Goal: Information Seeking & Learning: Check status

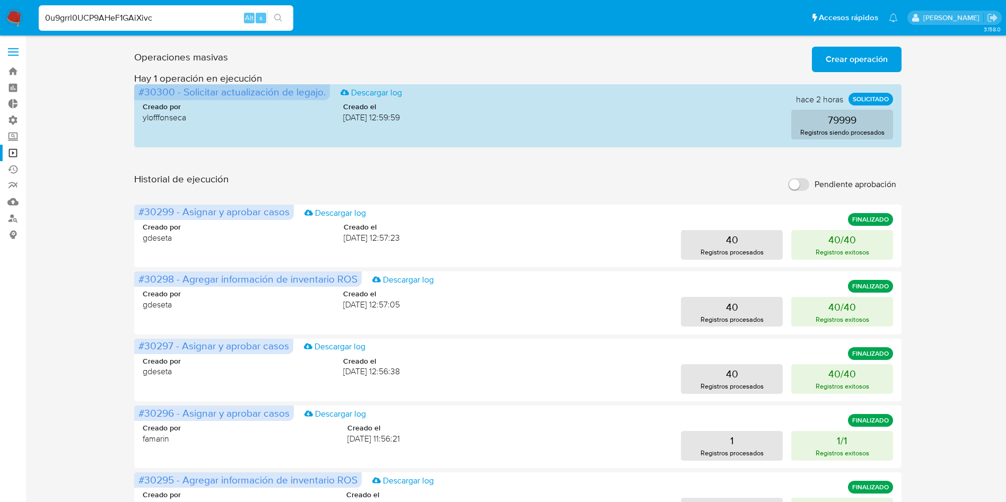
type input "0u9grrl0UCP9AHeF1GAiXivc"
click at [286, 17] on button "search-icon" at bounding box center [278, 18] width 22 height 15
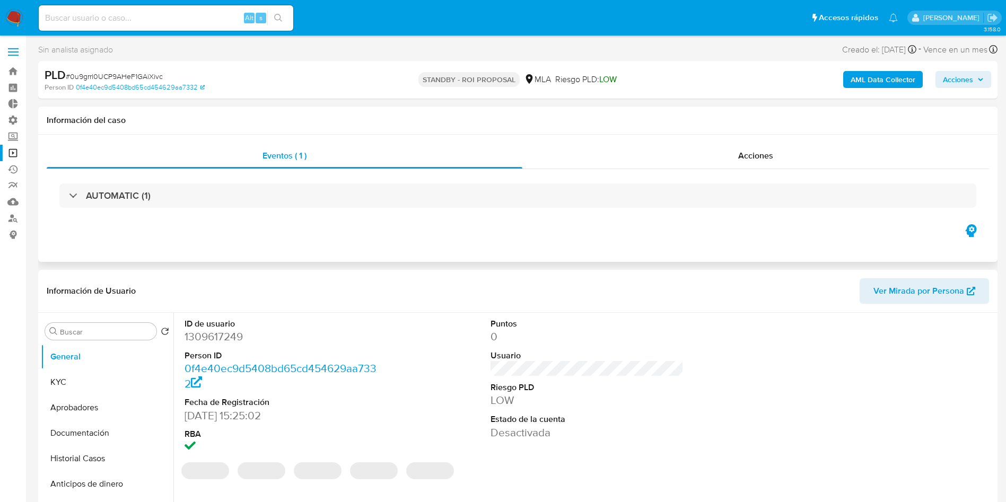
select select "10"
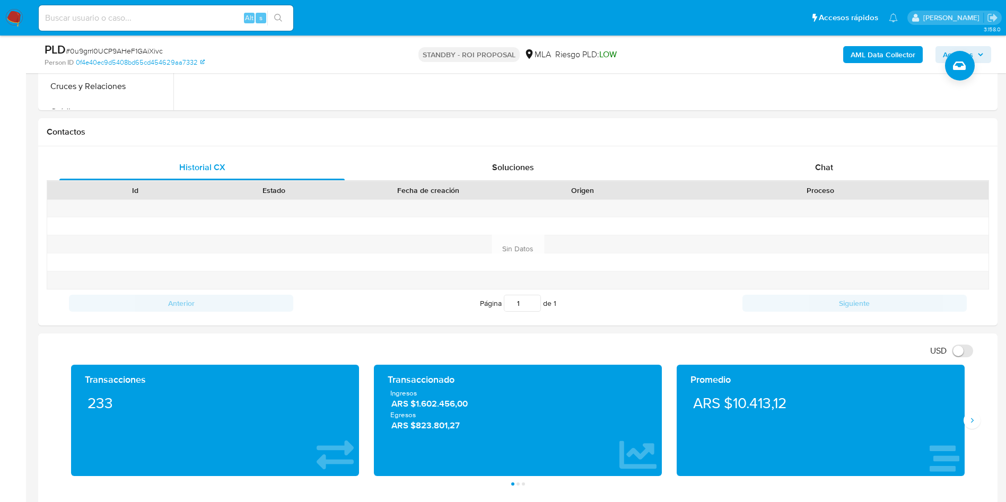
scroll to position [239, 0]
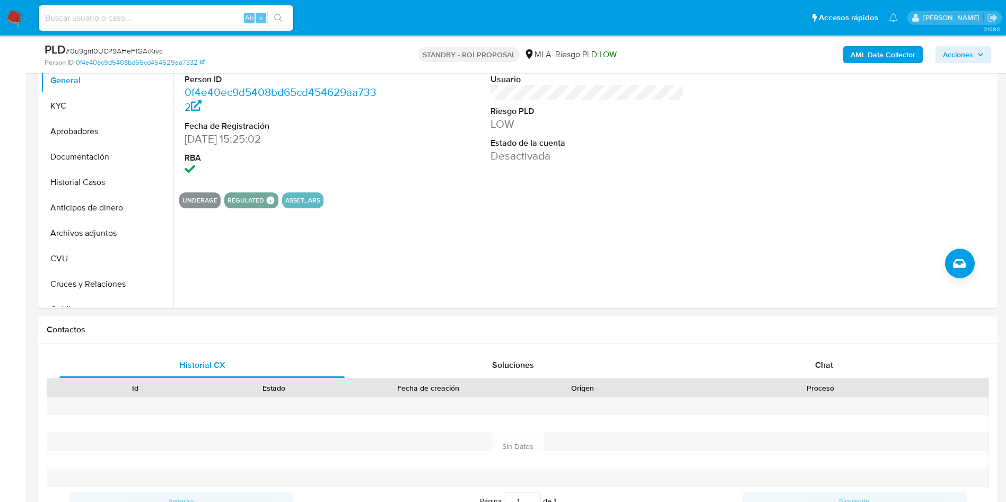
click at [19, 13] on img at bounding box center [14, 18] width 18 height 18
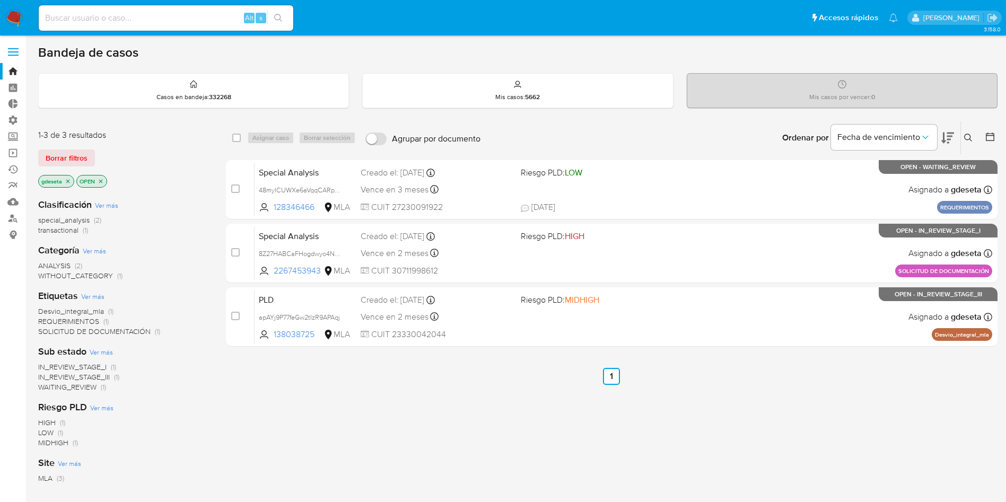
click at [177, 15] on input at bounding box center [166, 18] width 255 height 14
paste input "RSeG1RHoTaJGRPSIM5fj647O"
type input "RSeG1RHoTaJGRPSIM5fj647O"
click at [280, 18] on icon "search-icon" at bounding box center [278, 18] width 8 height 8
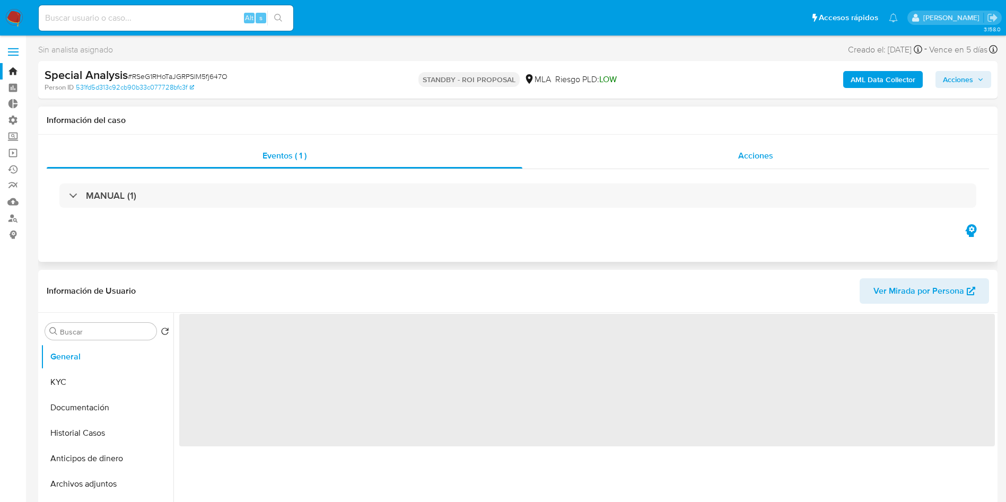
click at [768, 154] on span "Acciones" at bounding box center [755, 156] width 35 height 12
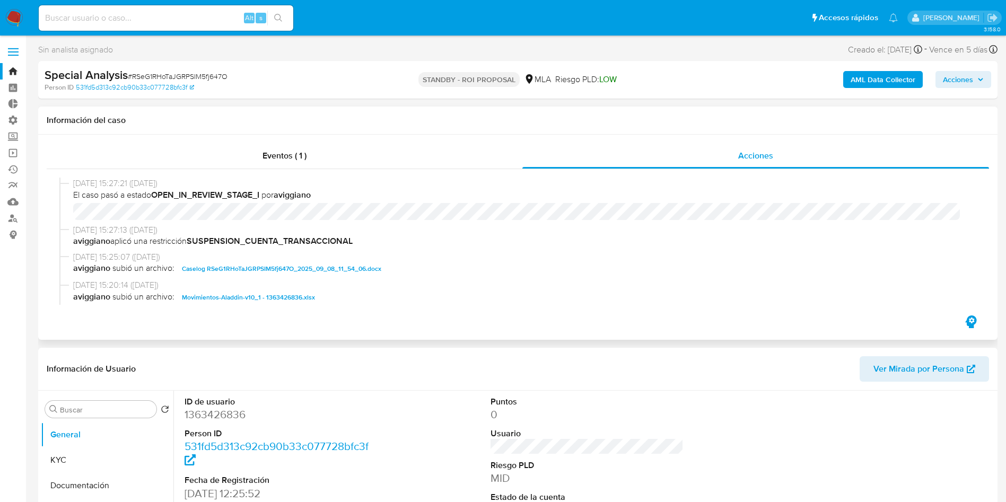
scroll to position [80, 0]
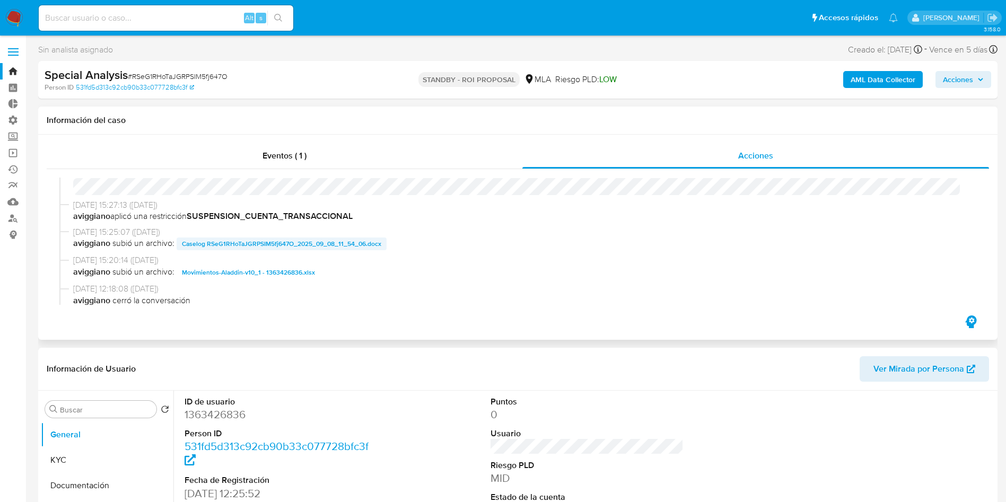
select select "10"
click at [290, 248] on span "Caselog RSeG1RHoTaJGRPSIM5fj647O_2025_09_08_11_54_06.docx" at bounding box center [281, 244] width 199 height 13
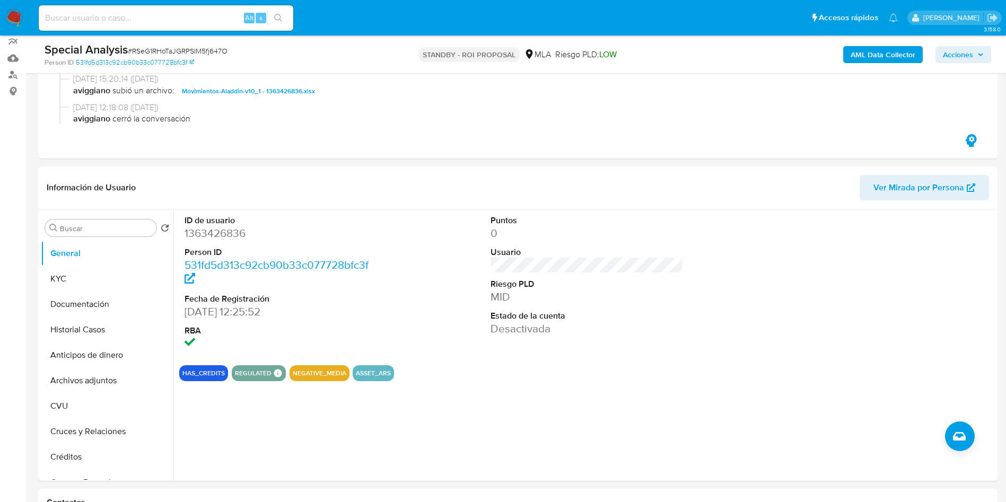
scroll to position [159, 0]
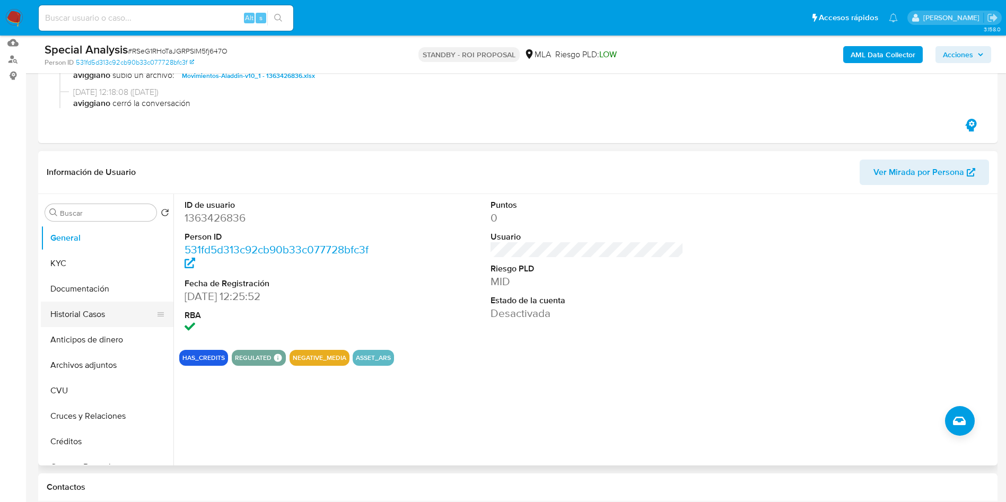
click at [61, 310] on button "Historial Casos" at bounding box center [103, 314] width 124 height 25
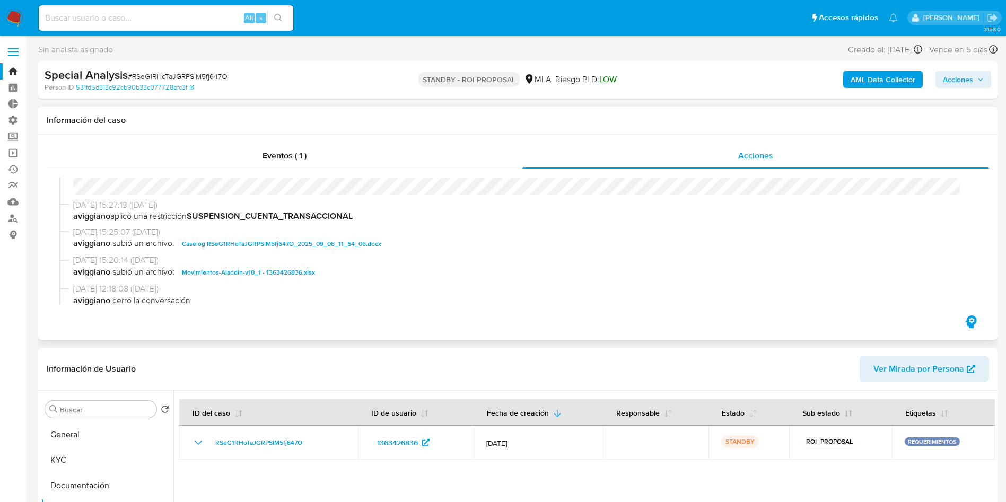
scroll to position [0, 0]
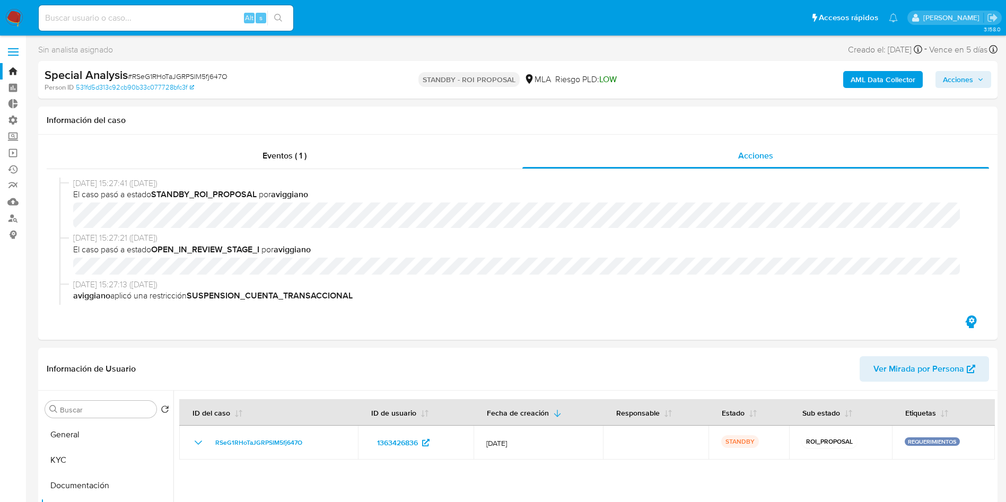
click at [200, 19] on input at bounding box center [166, 18] width 255 height 14
paste input "Ylxhdwuk5BRdGV01Hzr6ld0R"
type input "Ylxhdwuk5BRdGV01Hzr6ld0R"
click at [289, 20] on button "search-icon" at bounding box center [278, 18] width 22 height 15
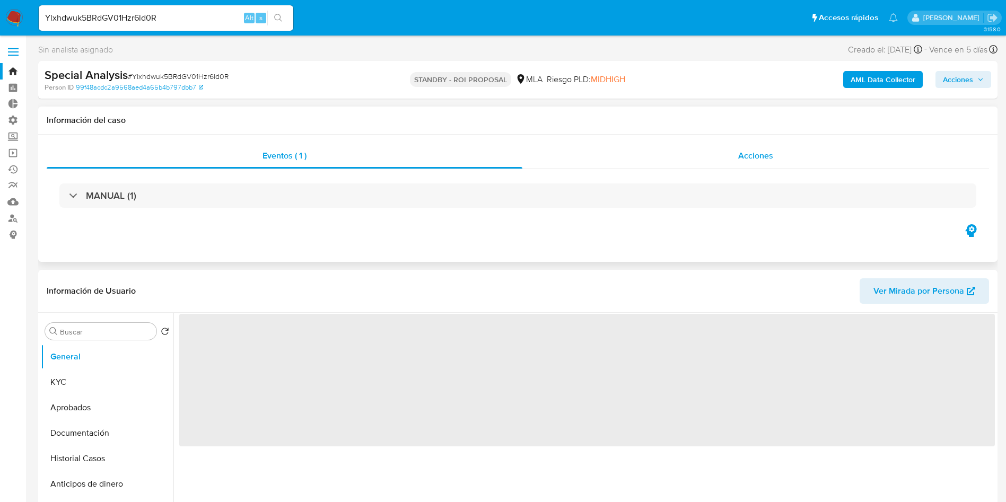
click at [739, 151] on span "Acciones" at bounding box center [755, 156] width 35 height 12
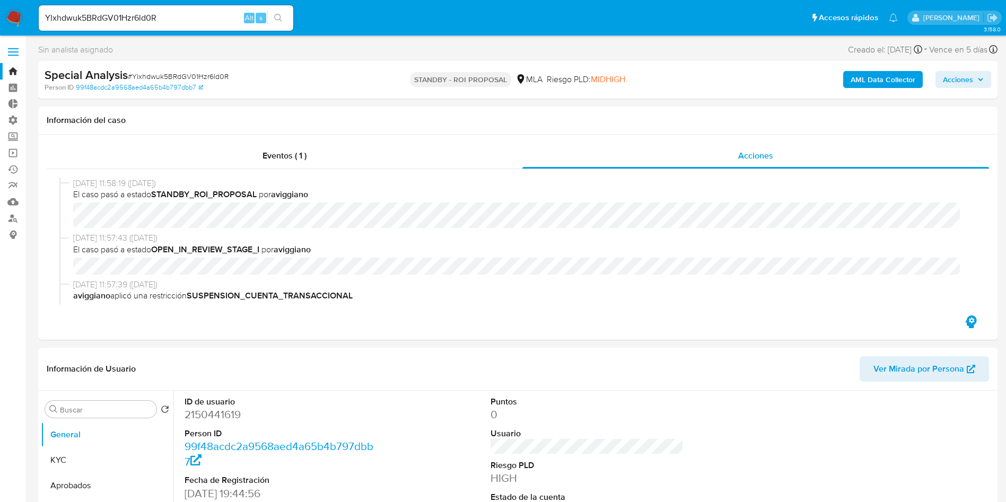
select select "10"
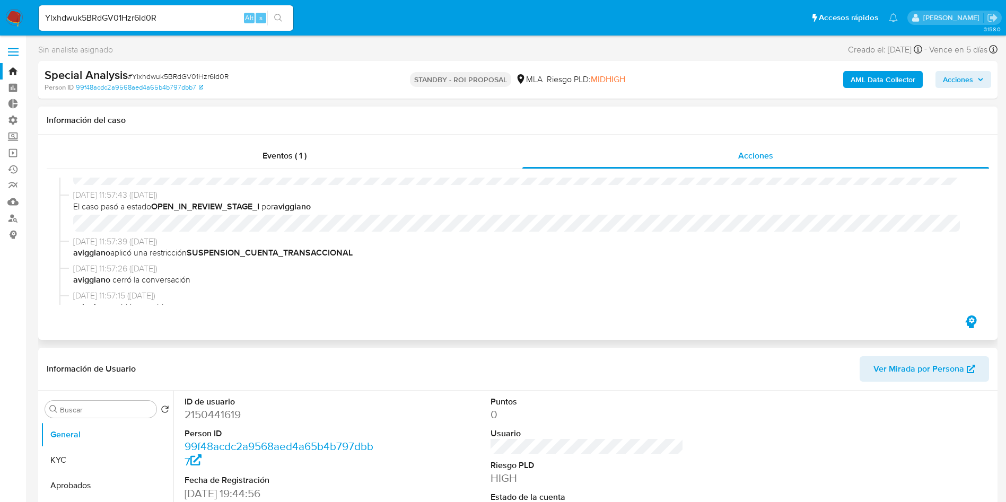
scroll to position [80, 0]
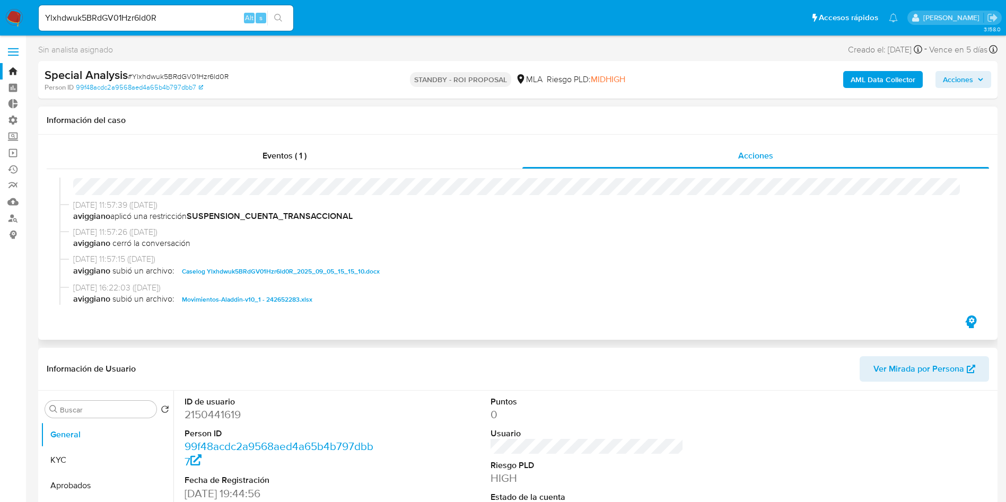
click at [325, 275] on span "Caselog Ylxhdwuk5BRdGV01Hzr6ld0R_2025_09_05_15_15_10.docx" at bounding box center [281, 271] width 198 height 13
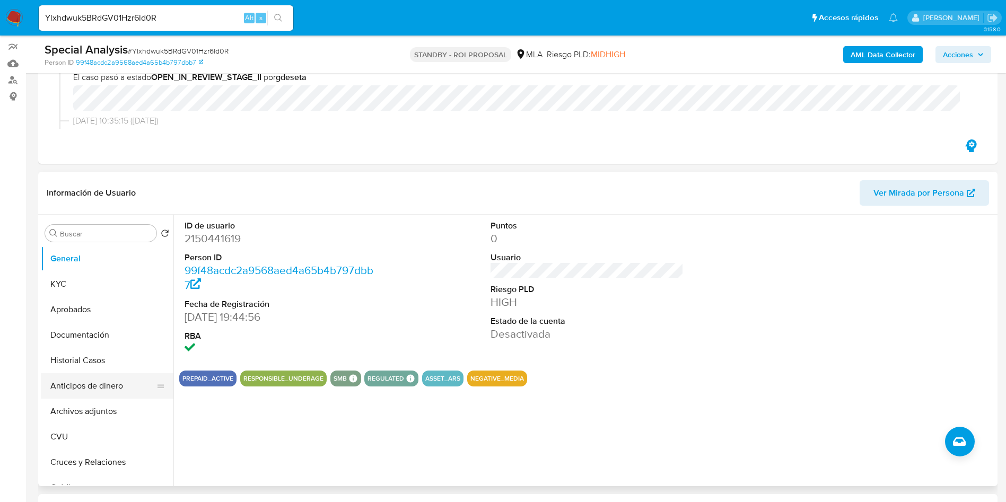
scroll to position [159, 0]
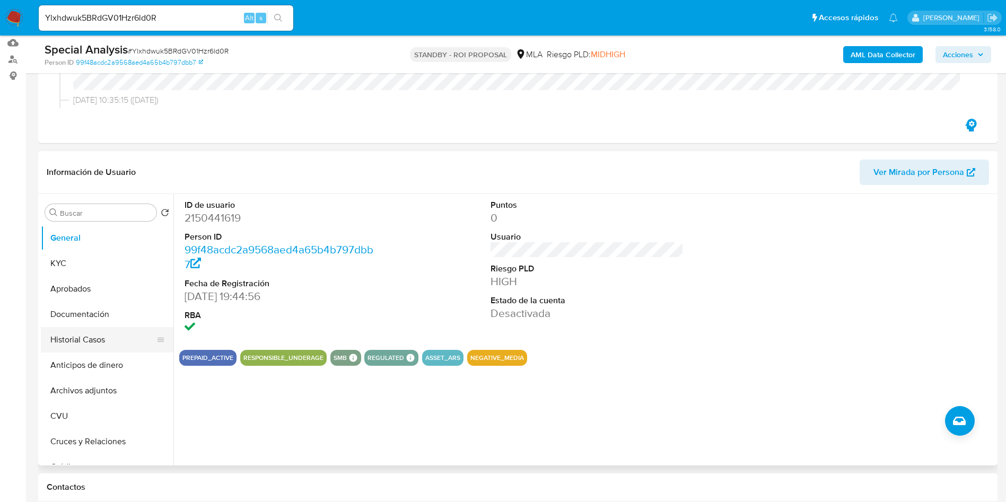
click at [75, 342] on button "Historial Casos" at bounding box center [103, 339] width 124 height 25
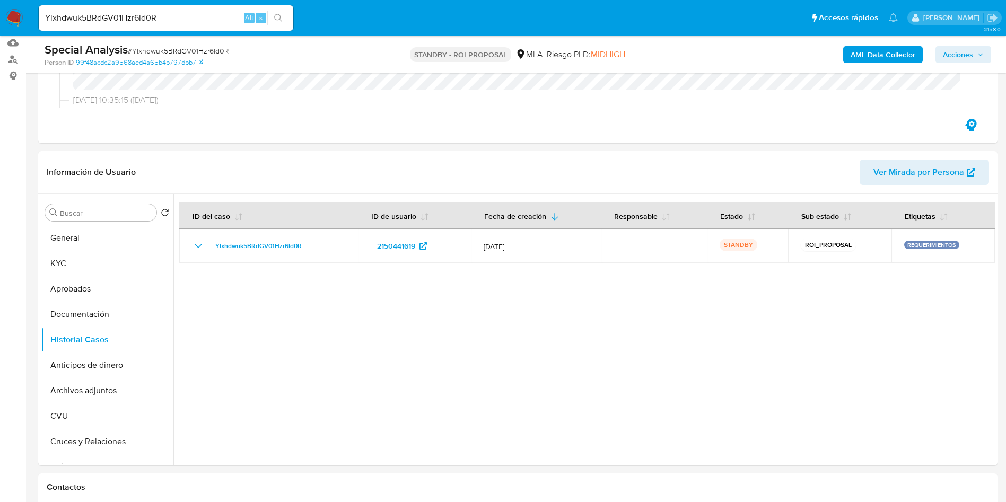
click at [179, 16] on input "Ylxhdwuk5BRdGV01Hzr6ld0R" at bounding box center [166, 18] width 255 height 14
paste input "S27bhY4fx8D9GDMfTglnTjPw"
click at [290, 16] on input "S27bhY4fx8D9GDMfTglnTjPw" at bounding box center [166, 18] width 255 height 14
type input "S27bhY4fx8D9GDMfTglnTjPw"
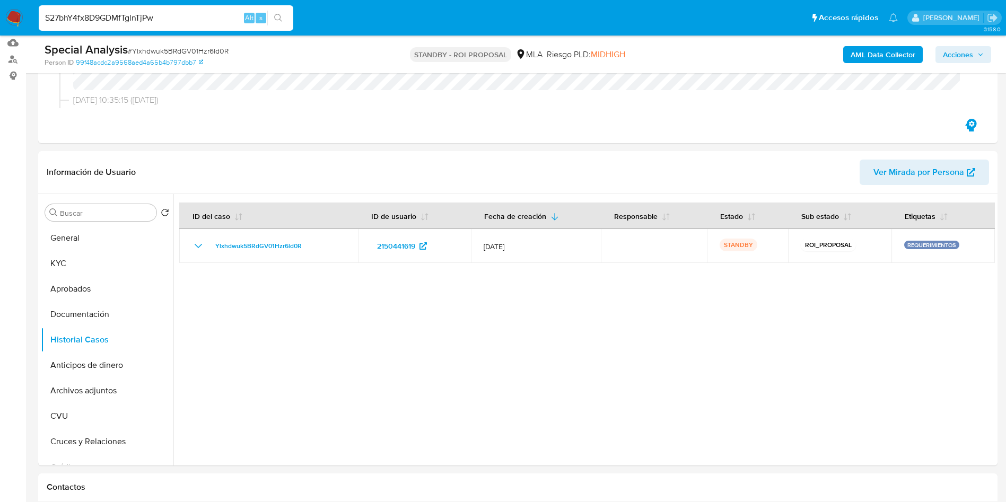
click at [283, 25] on div "S27bhY4fx8D9GDMfTglnTjPw Alt s" at bounding box center [166, 17] width 255 height 25
click at [281, 20] on icon "search-icon" at bounding box center [278, 18] width 8 height 8
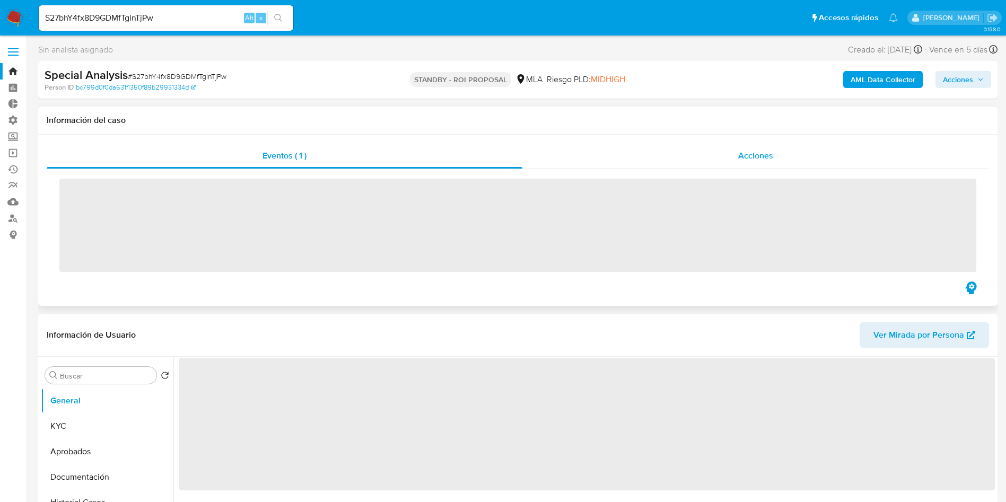
click at [750, 161] on span "Acciones" at bounding box center [755, 156] width 35 height 12
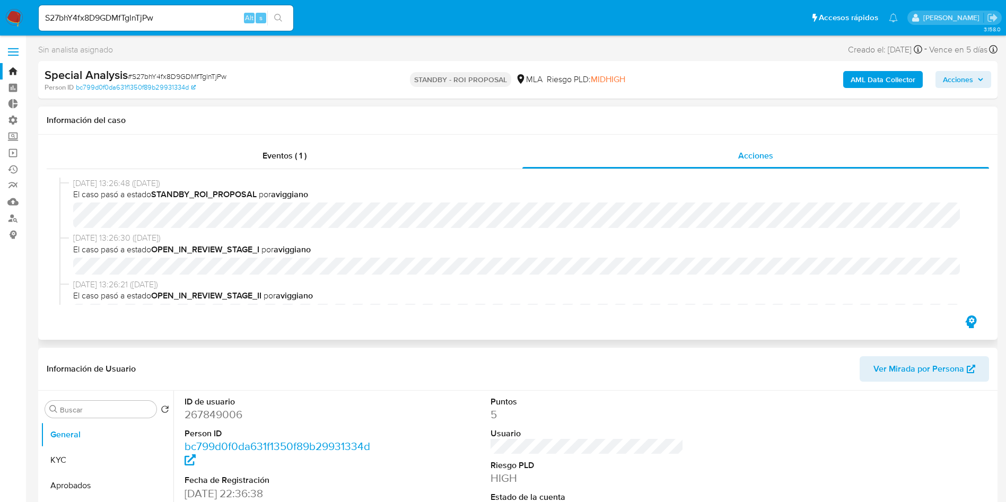
select select "10"
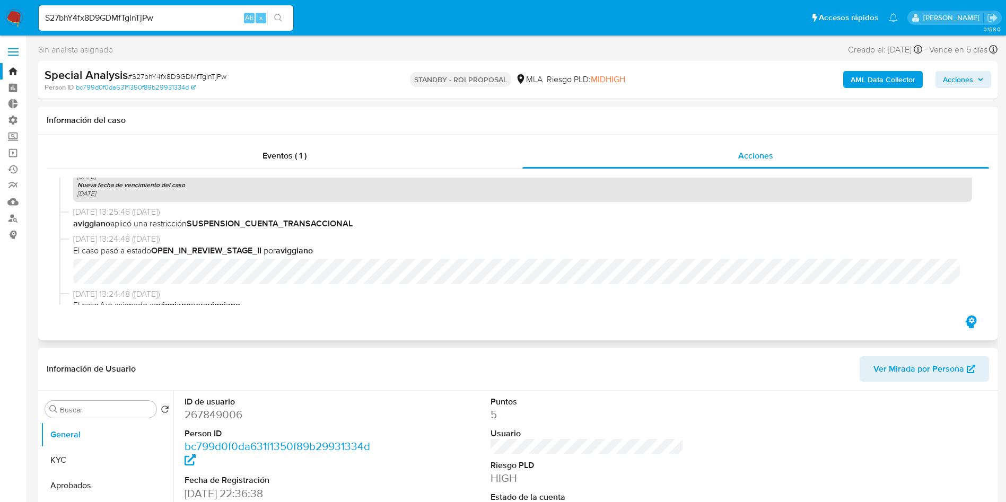
scroll to position [477, 0]
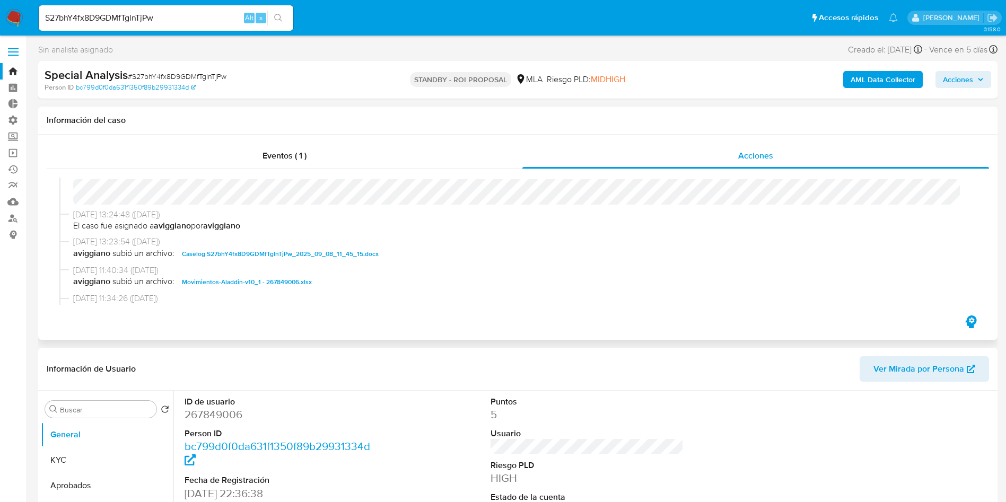
click at [340, 254] on span "Caselog S27bhY4fx8D9GDMfTglnTjPw_2025_09_08_11_45_15.docx" at bounding box center [280, 254] width 197 height 13
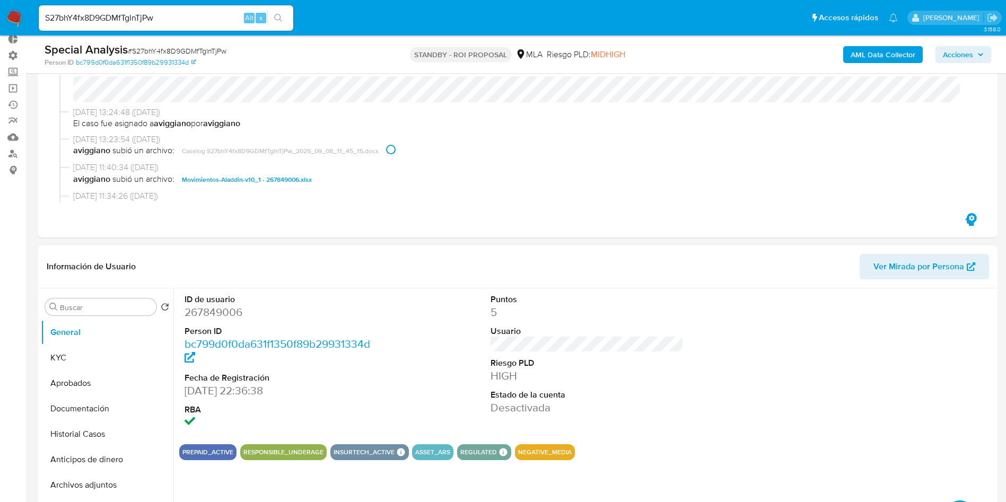
scroll to position [80, 0]
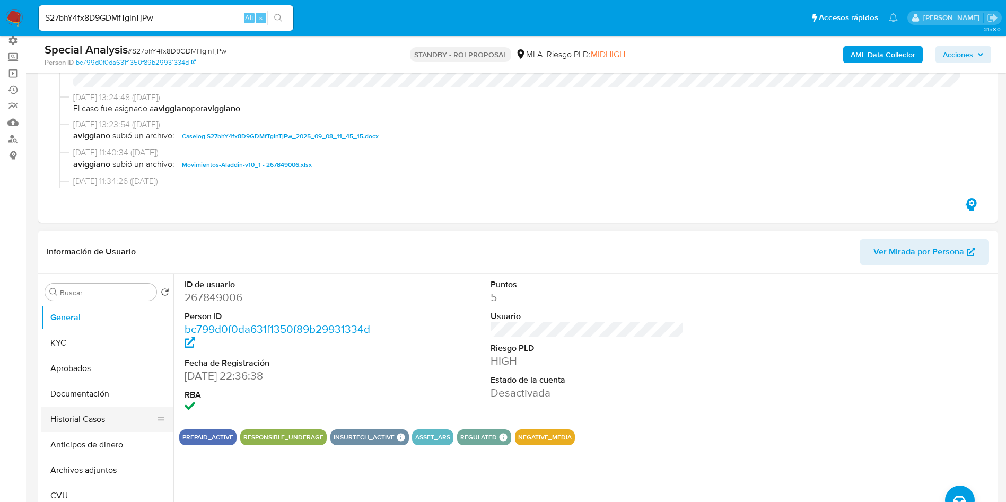
click at [66, 422] on button "Historial Casos" at bounding box center [103, 419] width 124 height 25
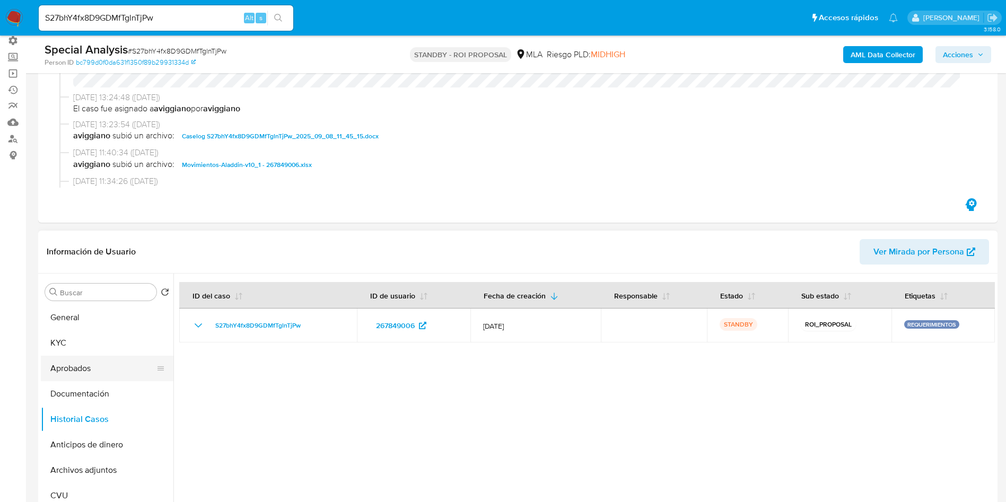
click at [85, 369] on button "Aprobados" at bounding box center [103, 368] width 124 height 25
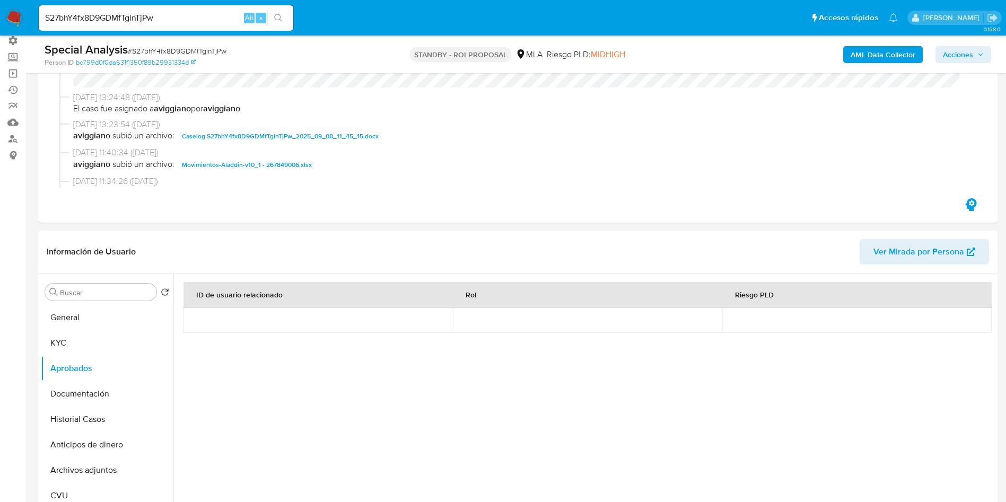
click at [156, 13] on input "S27bhY4fx8D9GDMfTglnTjPw" at bounding box center [166, 18] width 255 height 14
paste input "0yuoC9csZ6YdtgDsFVoWI37e"
type input "0yuoC9csZ6YdtgDsFVoWI37e"
click at [279, 18] on icon "search-icon" at bounding box center [278, 18] width 8 height 8
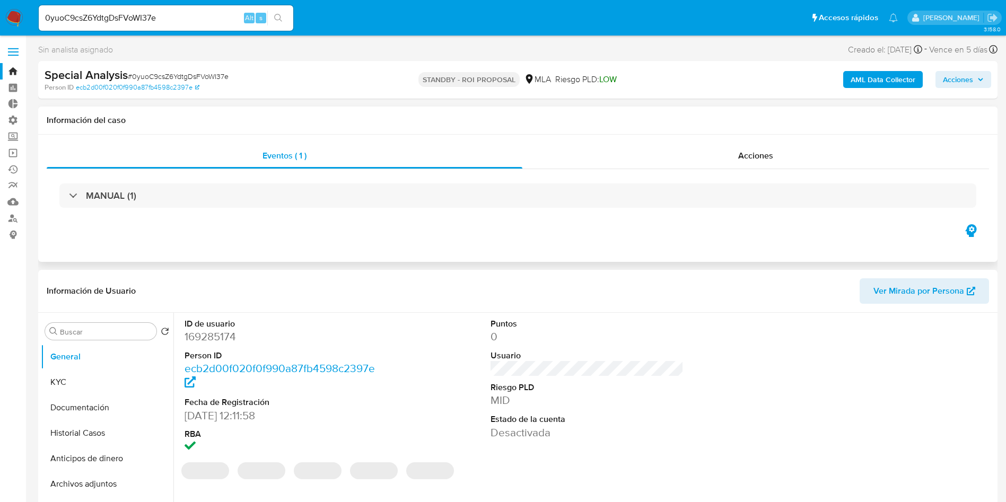
select select "10"
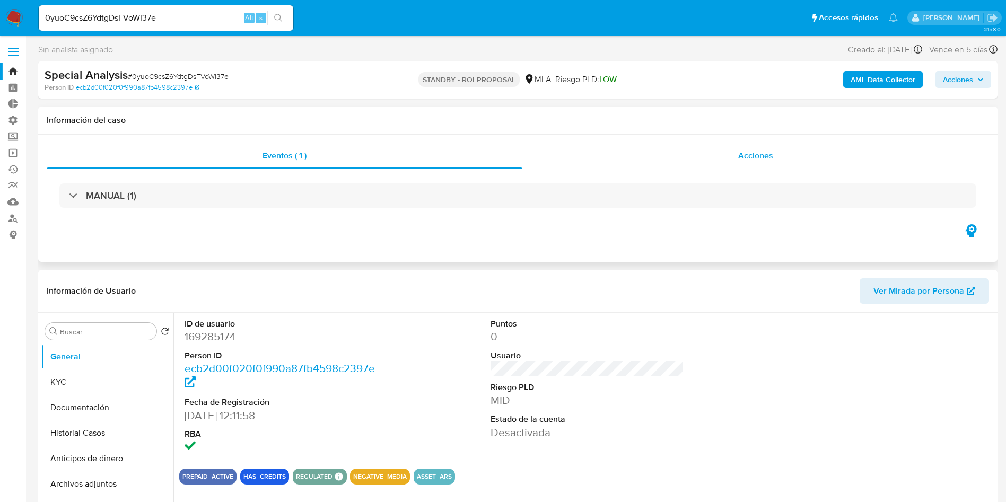
click at [739, 154] on span "Acciones" at bounding box center [755, 156] width 35 height 12
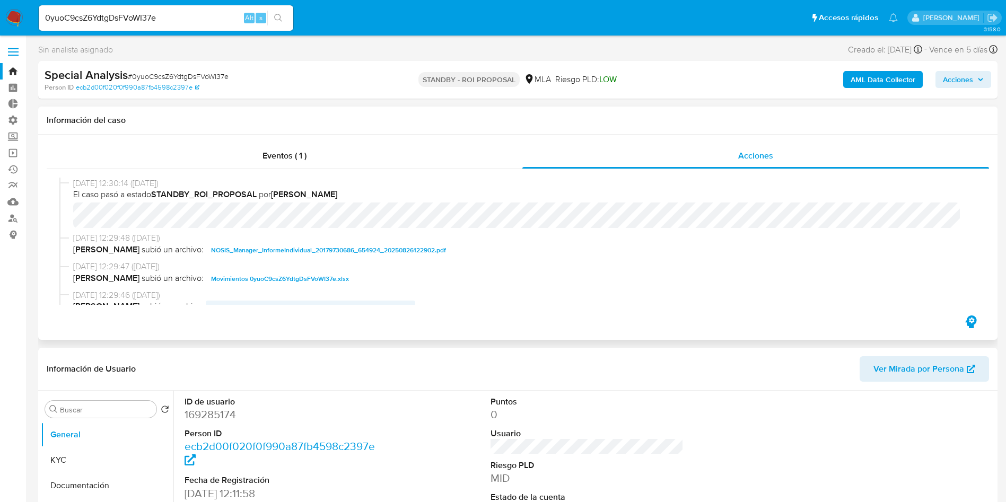
scroll to position [80, 0]
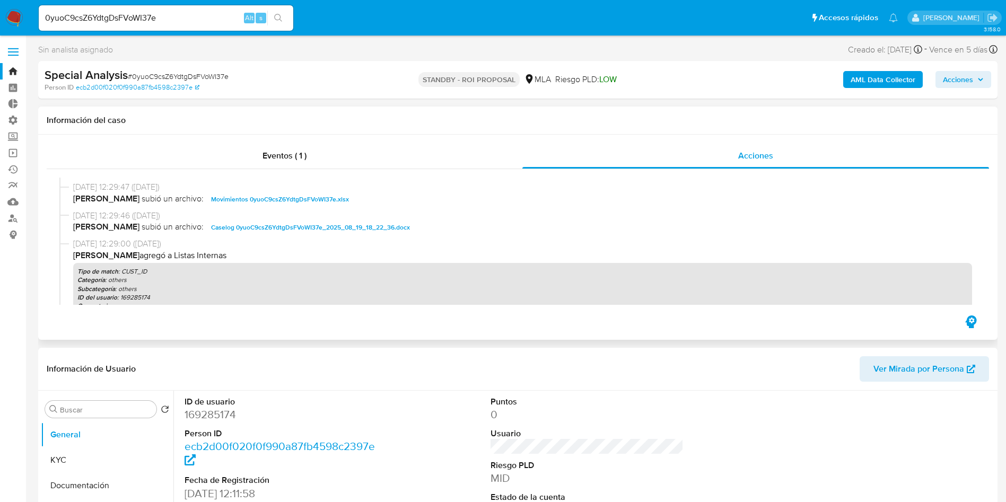
click at [287, 230] on span "Caselog 0yuoC9csZ6YdtgDsFVoWI37e_2025_08_19_18_22_36.docx" at bounding box center [310, 227] width 199 height 13
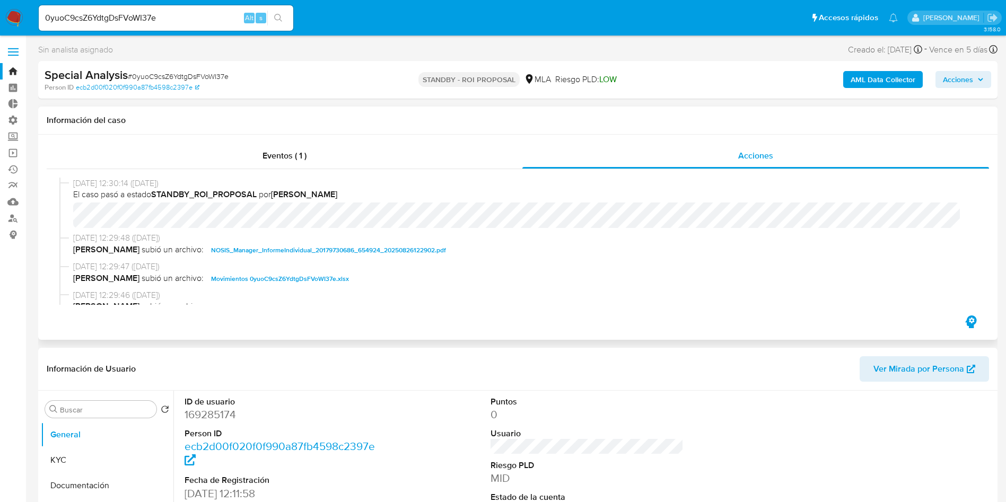
drag, startPoint x: 494, startPoint y: 357, endPoint x: 473, endPoint y: 318, distance: 44.1
click at [493, 357] on header "Información de Usuario Ver Mirada por Persona" at bounding box center [518, 368] width 942 height 25
click at [282, 281] on span "Movimientos 0yuoC9csZ6YdtgDsFVoWI37e.xlsx" at bounding box center [280, 279] width 138 height 13
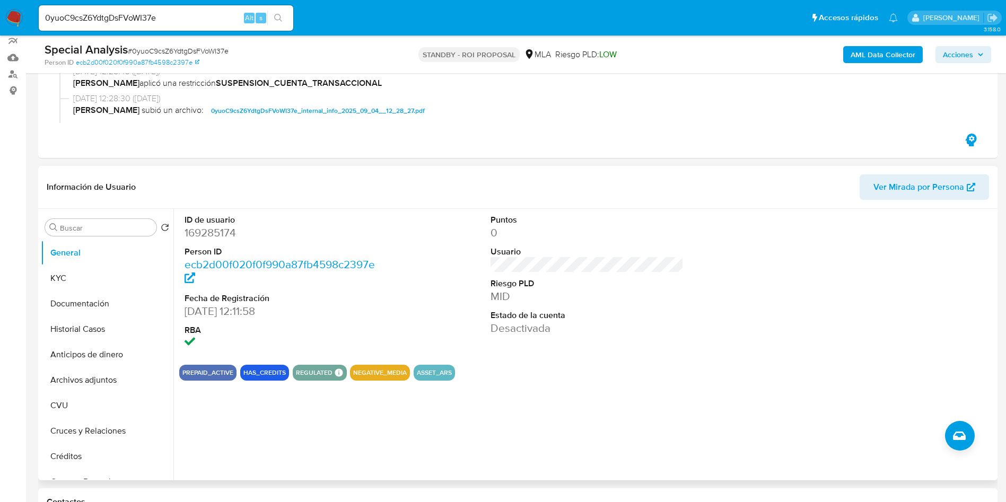
scroll to position [239, 0]
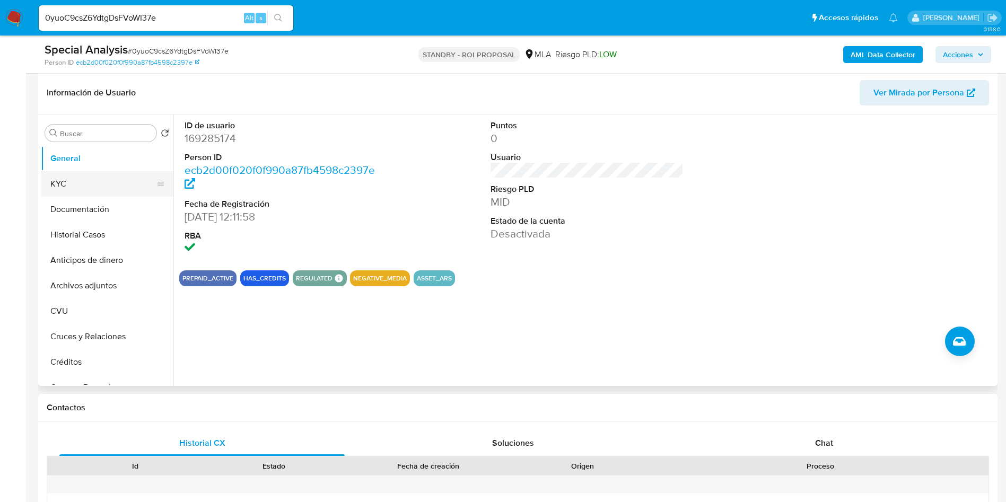
click at [89, 185] on button "KYC" at bounding box center [103, 183] width 124 height 25
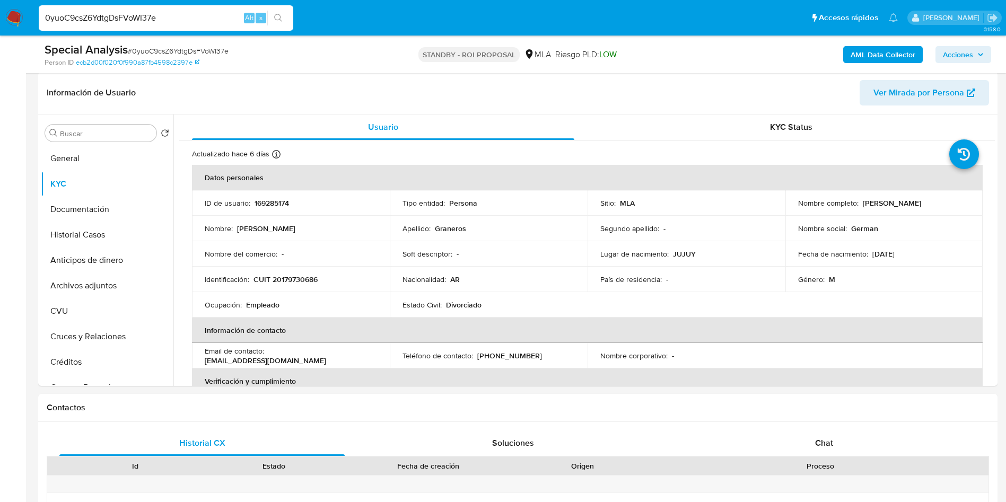
click at [191, 23] on input "0yuoC9csZ6YdtgDsFVoWI37e" at bounding box center [166, 18] width 255 height 14
paste input "Sns9ihplyaQElhigxrxNsOEB"
type input "Sns9ihplyaQElhigxrxNsOEB"
click at [275, 16] on icon "search-icon" at bounding box center [278, 18] width 8 height 8
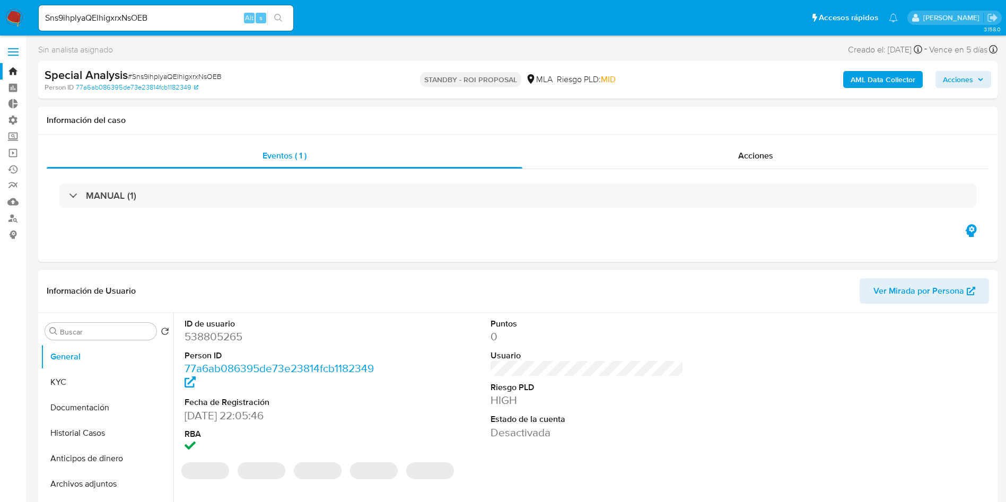
select select "10"
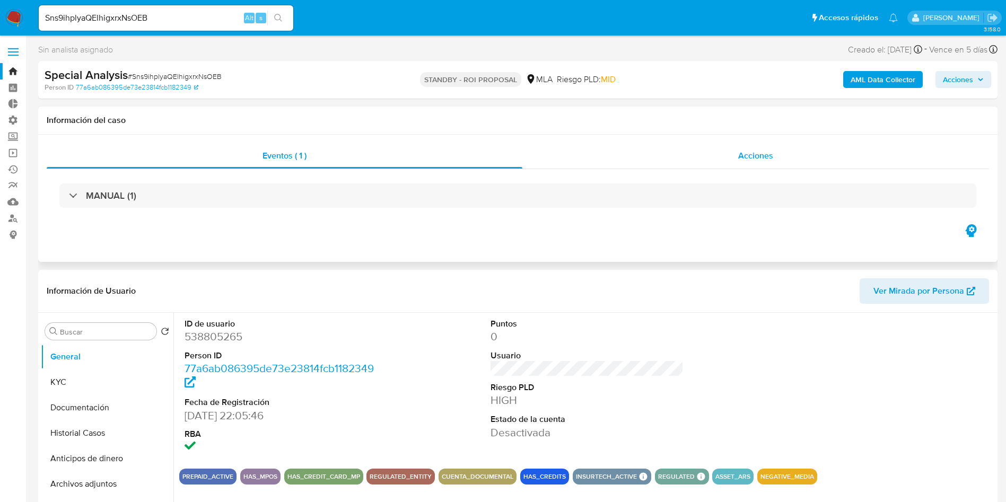
click at [743, 161] on span "Acciones" at bounding box center [755, 156] width 35 height 12
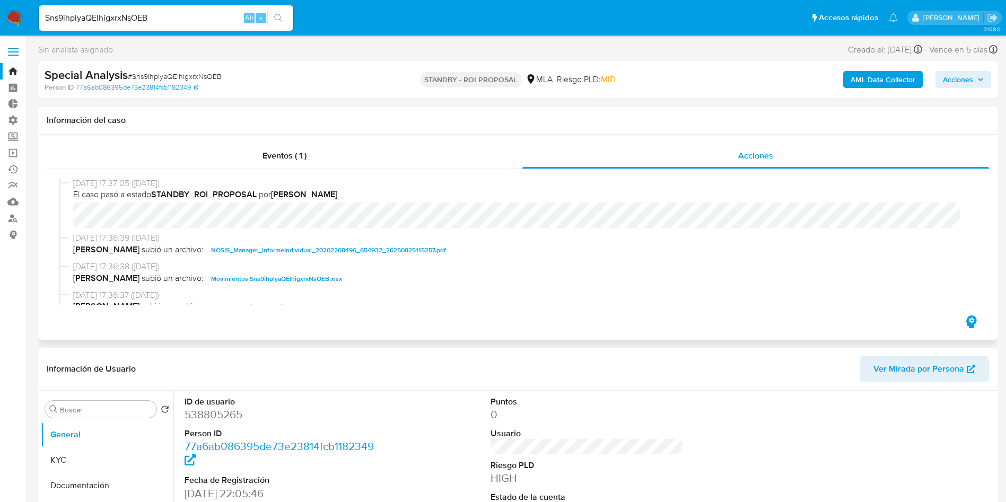
click at [301, 274] on span "Movimientos Sns9ihplyaQElhigxrxNsOEB.xlsx" at bounding box center [276, 279] width 131 height 13
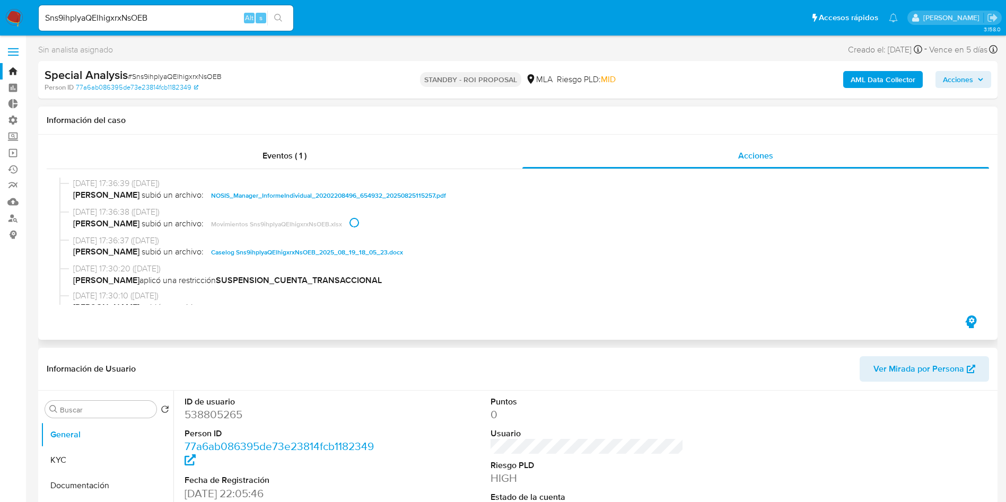
scroll to position [80, 0]
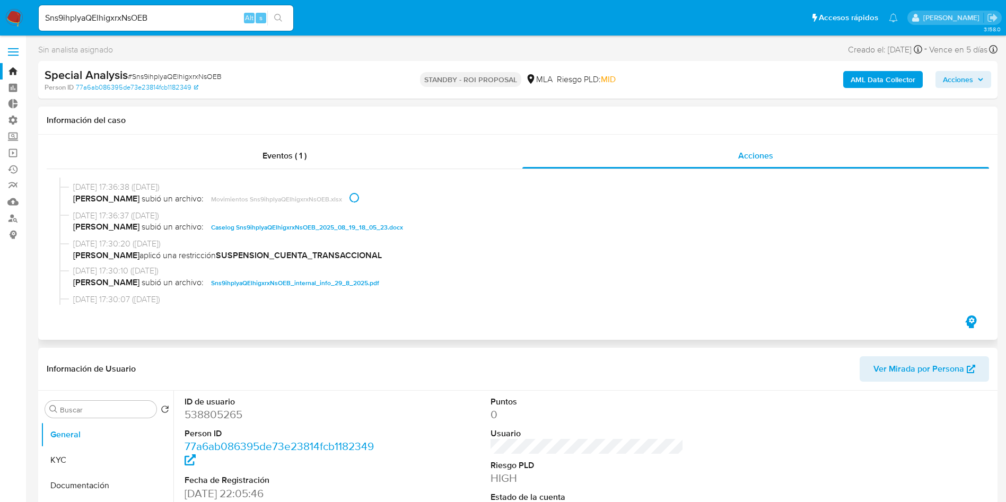
click at [275, 231] on span "Caselog Sns9ihplyaQElhigxrxNsOEB_2025_08_19_18_05_23.docx" at bounding box center [307, 227] width 192 height 13
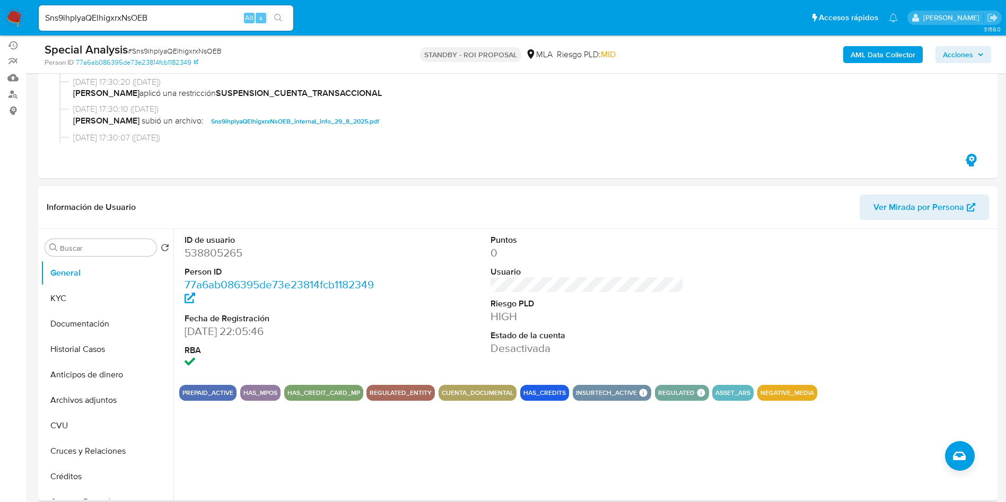
scroll to position [159, 0]
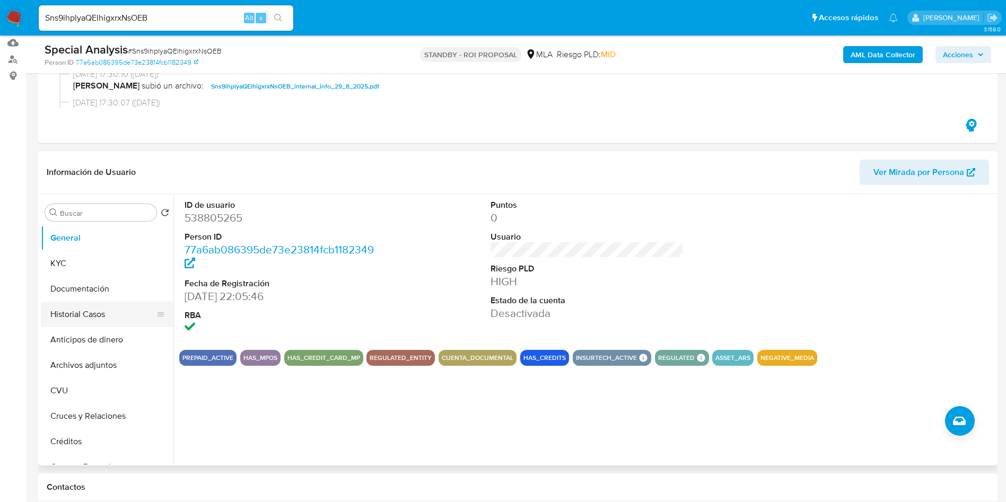
click at [103, 313] on button "Historial Casos" at bounding box center [103, 314] width 124 height 25
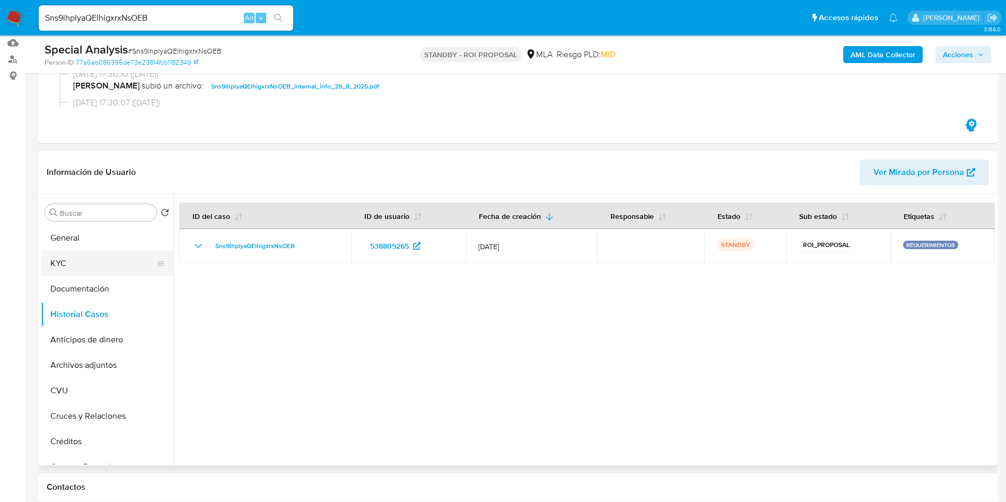
click at [86, 270] on button "KYC" at bounding box center [103, 263] width 124 height 25
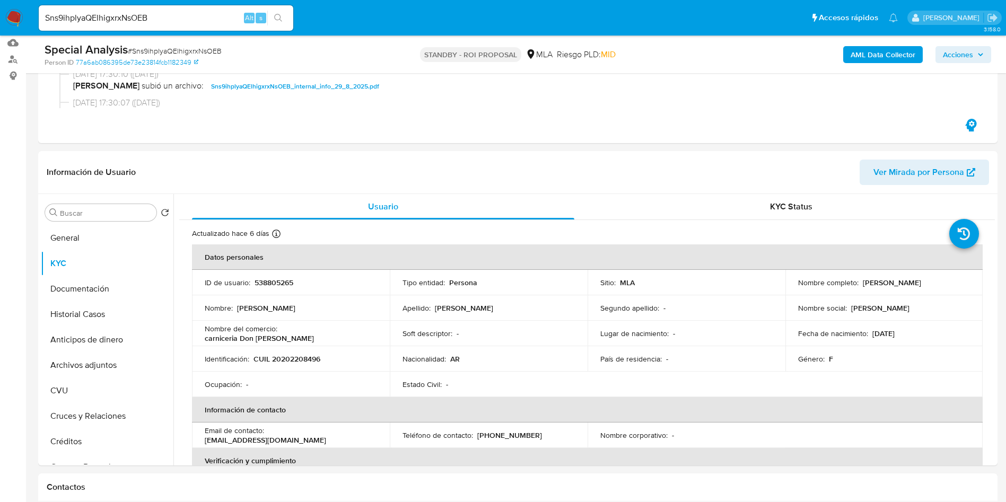
click at [161, 16] on input "Sns9ihplyaQElhigxrxNsOEB" at bounding box center [166, 18] width 255 height 14
paste input "J7pv90RY3jgUstCx9nDe8Dvm"
type input "J7pv90RY3jgUstCx9nDe8Dvm"
click at [281, 15] on icon "search-icon" at bounding box center [278, 18] width 8 height 8
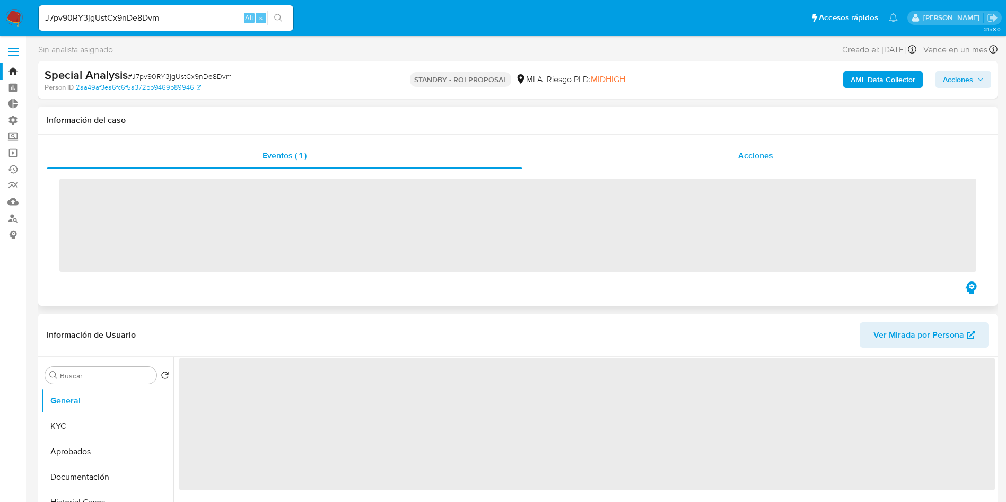
click at [778, 163] on div "Acciones" at bounding box center [755, 155] width 467 height 25
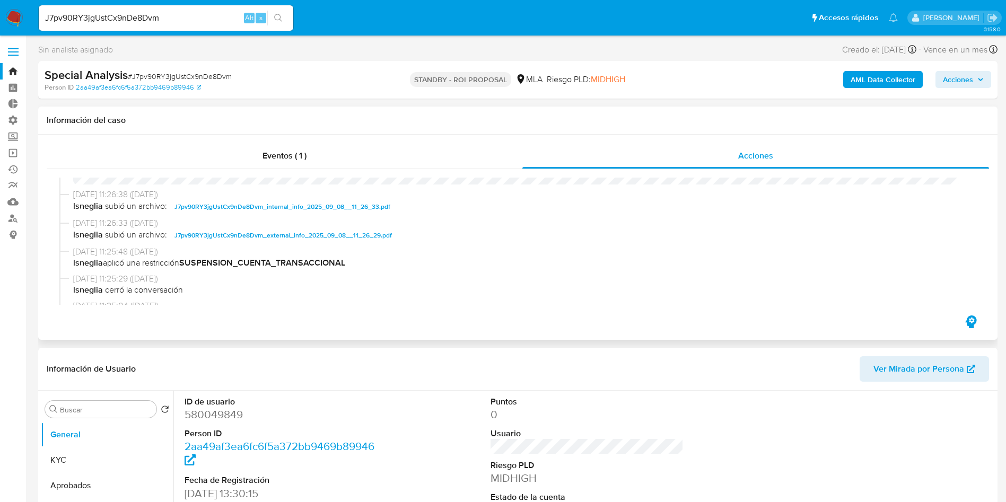
scroll to position [80, 0]
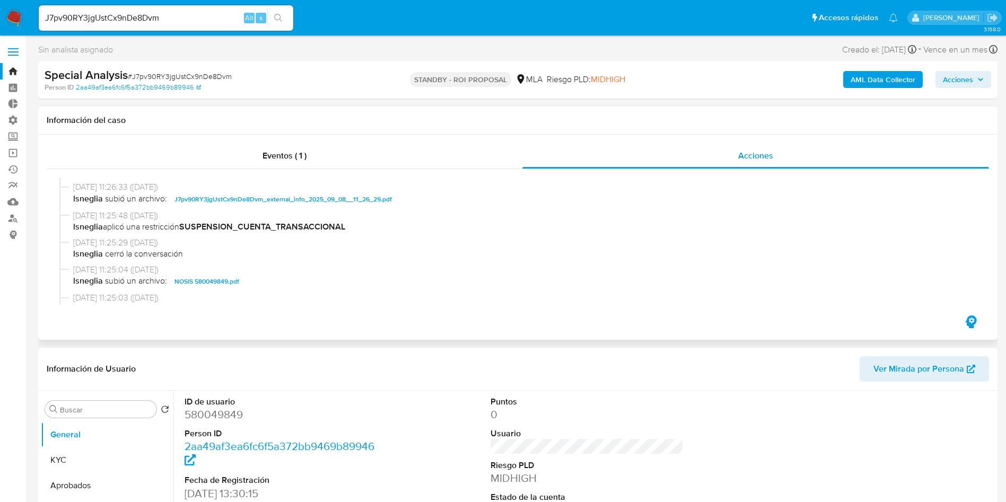
select select "10"
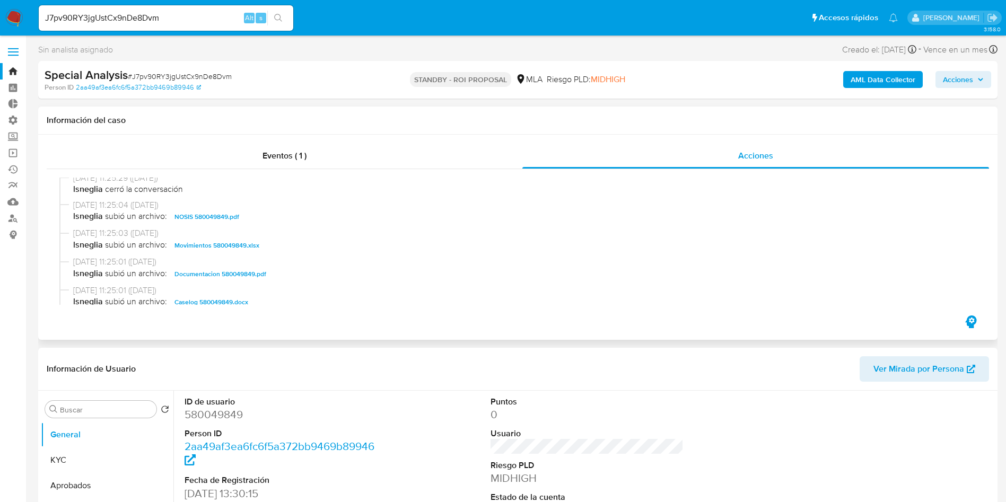
scroll to position [159, 0]
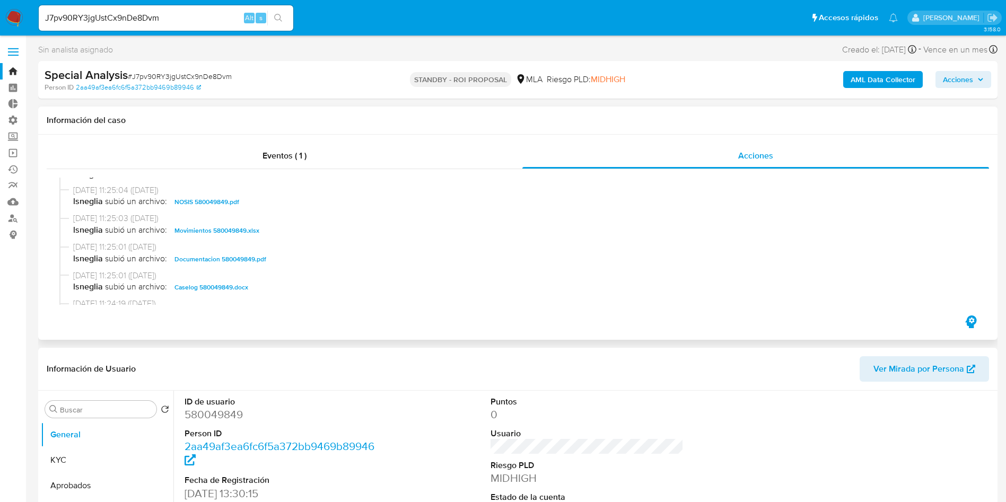
click at [205, 282] on span "Caselog 580049849.docx" at bounding box center [211, 287] width 74 height 13
click at [223, 235] on span "Movimientos 580049849.xlsx" at bounding box center [216, 230] width 85 height 13
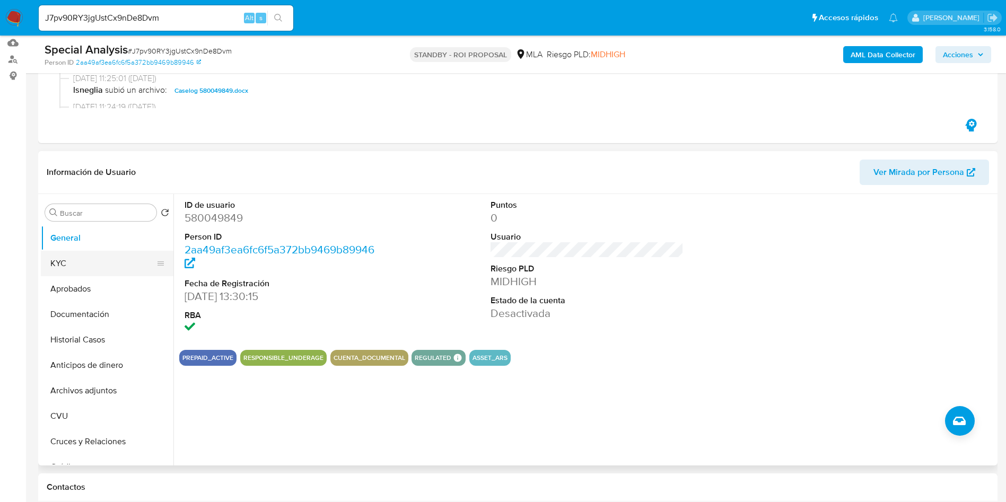
click at [79, 261] on button "KYC" at bounding box center [103, 263] width 124 height 25
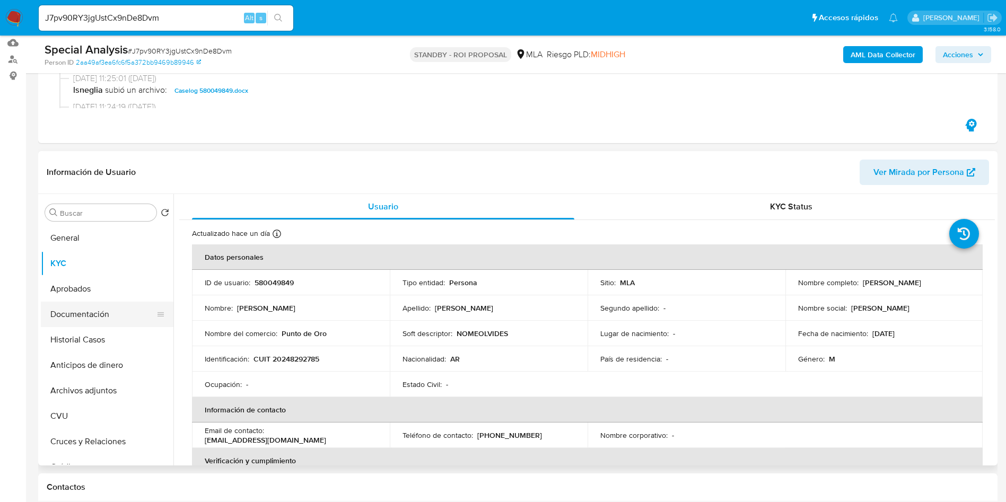
click at [89, 324] on button "Documentación" at bounding box center [103, 314] width 124 height 25
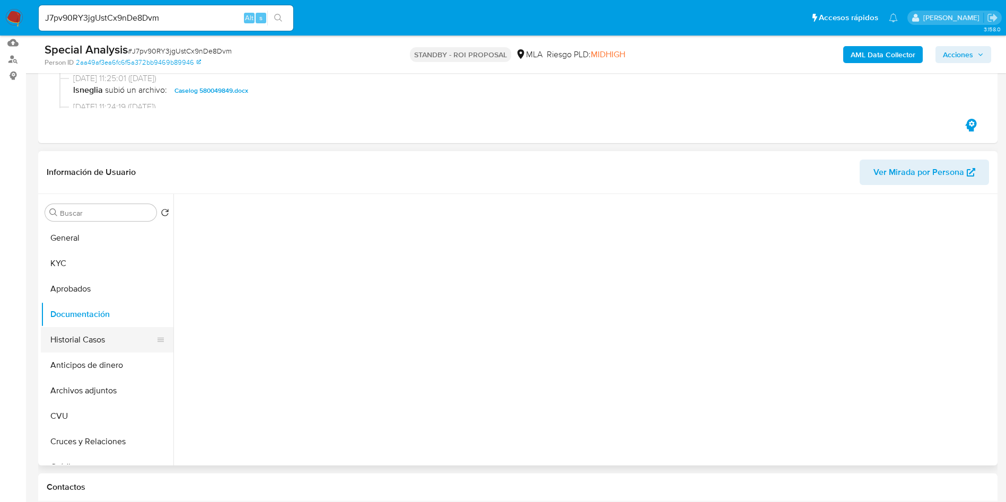
click at [74, 331] on button "Historial Casos" at bounding box center [103, 339] width 124 height 25
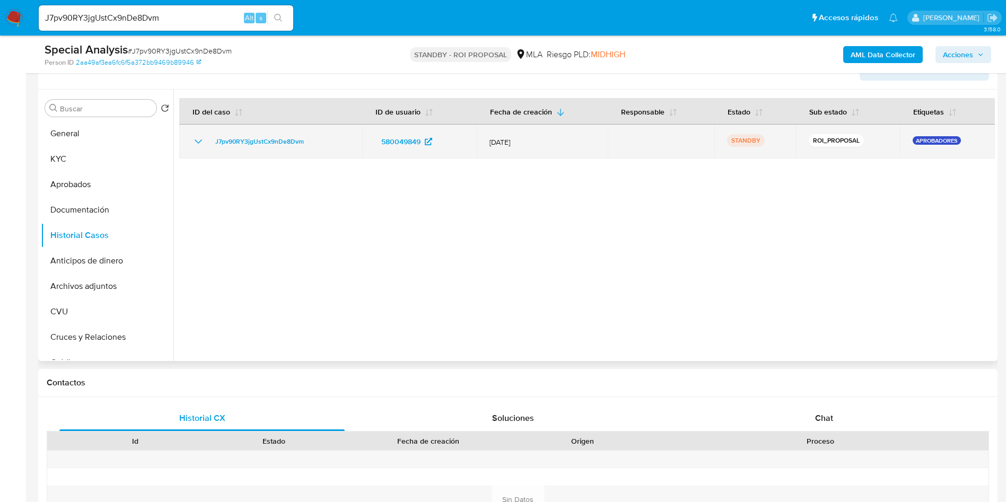
scroll to position [239, 0]
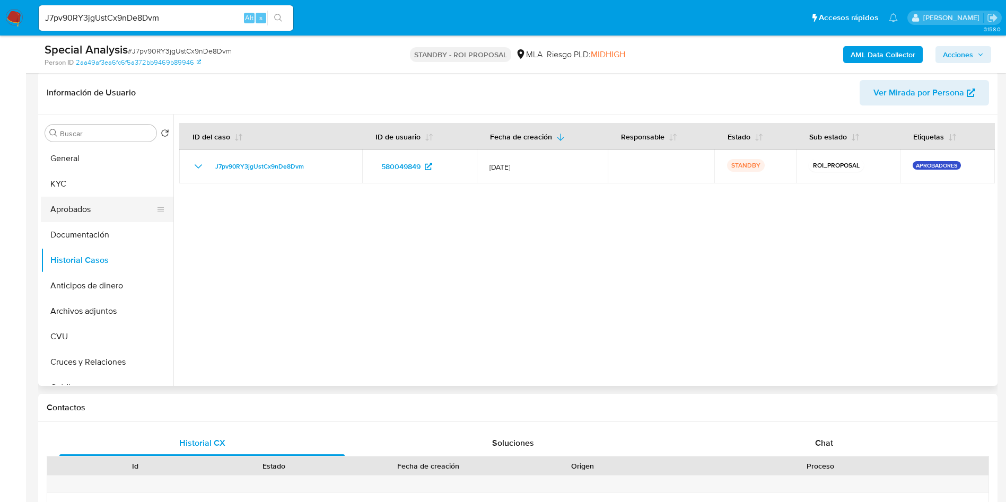
click at [111, 214] on button "Aprobados" at bounding box center [103, 209] width 124 height 25
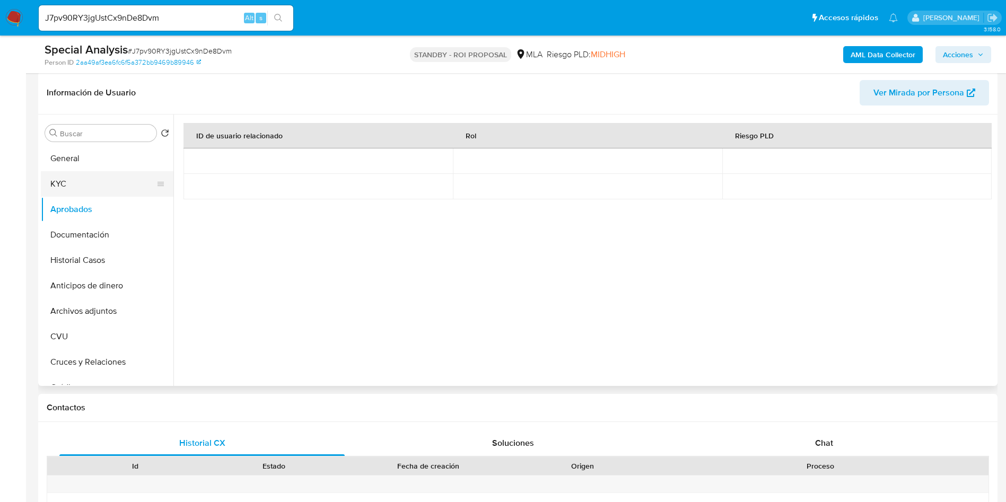
click at [59, 183] on button "KYC" at bounding box center [103, 183] width 124 height 25
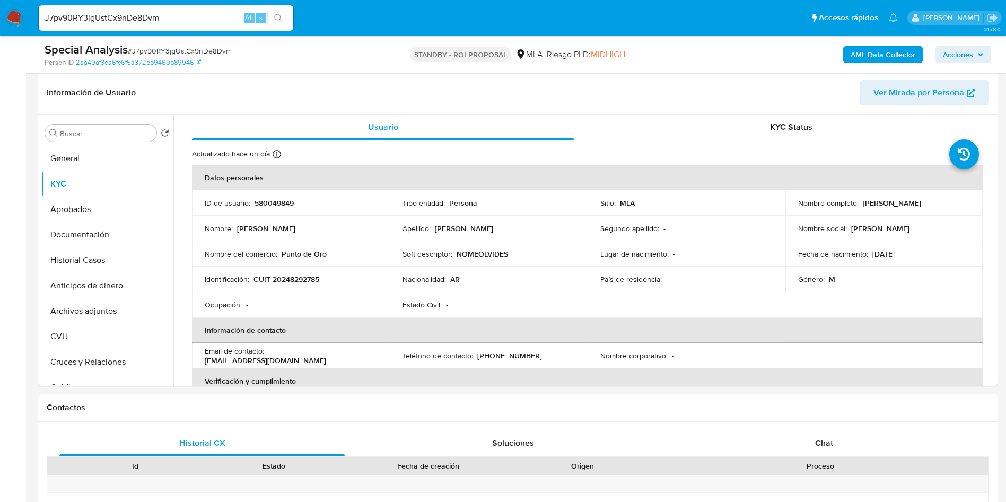
click at [190, 54] on span "# J7pv90RY3jgUstCx9nDe8Dvm" at bounding box center [180, 51] width 104 height 11
click at [189, 53] on span "# J7pv90RY3jgUstCx9nDe8Dvm" at bounding box center [180, 51] width 104 height 11
copy span "J7pv90RY3jgUstCx9nDe8Dvm"
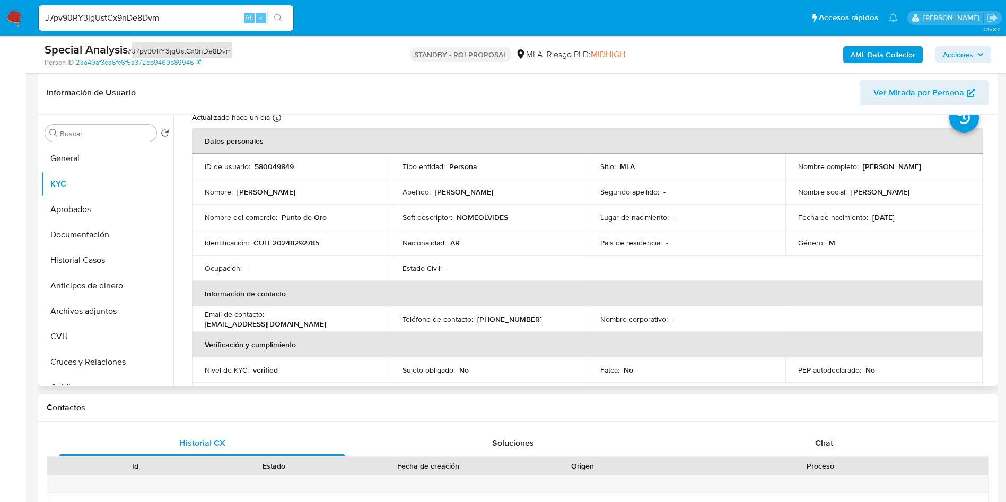
scroll to position [0, 0]
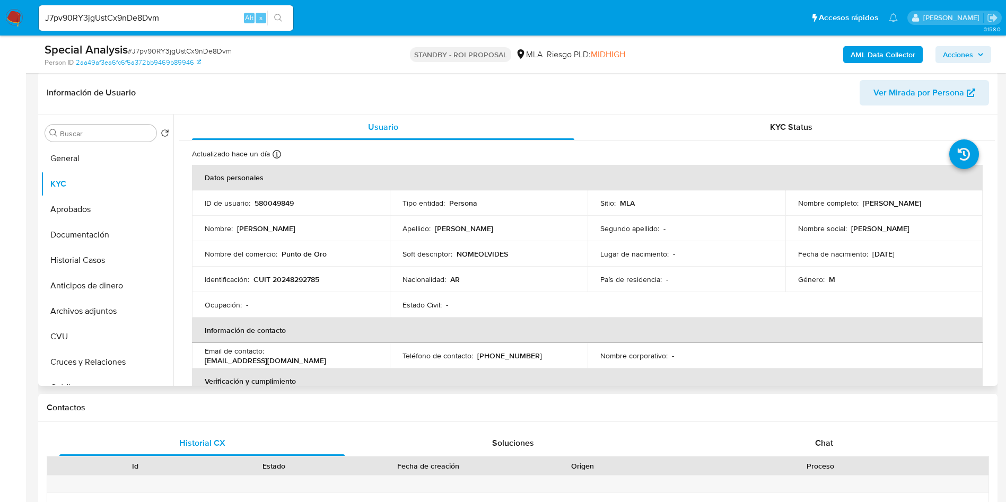
click at [511, 209] on td "Tipo entidad : Persona" at bounding box center [489, 202] width 198 height 25
click at [209, 20] on input "J7pv90RY3jgUstCx9nDe8Dvm" at bounding box center [166, 18] width 255 height 14
paste input "0yuoC9csZ6YdtgDsFVoWI37e"
type input "0yuoC9csZ6YdtgDsFVoWI37e"
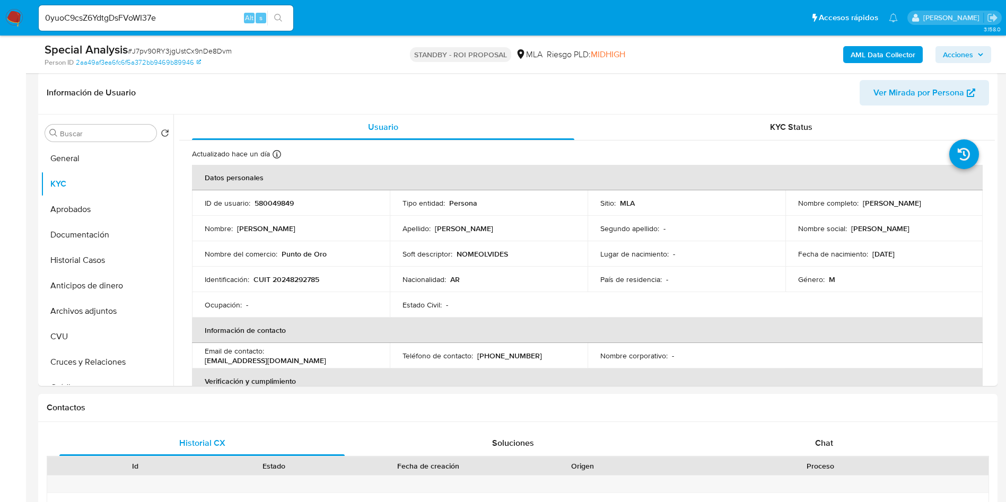
click at [281, 24] on button "search-icon" at bounding box center [278, 18] width 22 height 15
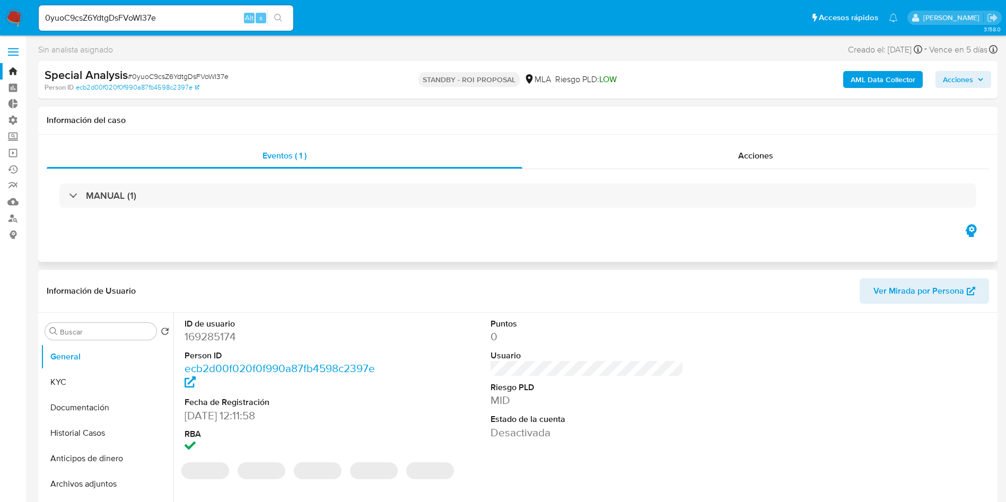
select select "10"
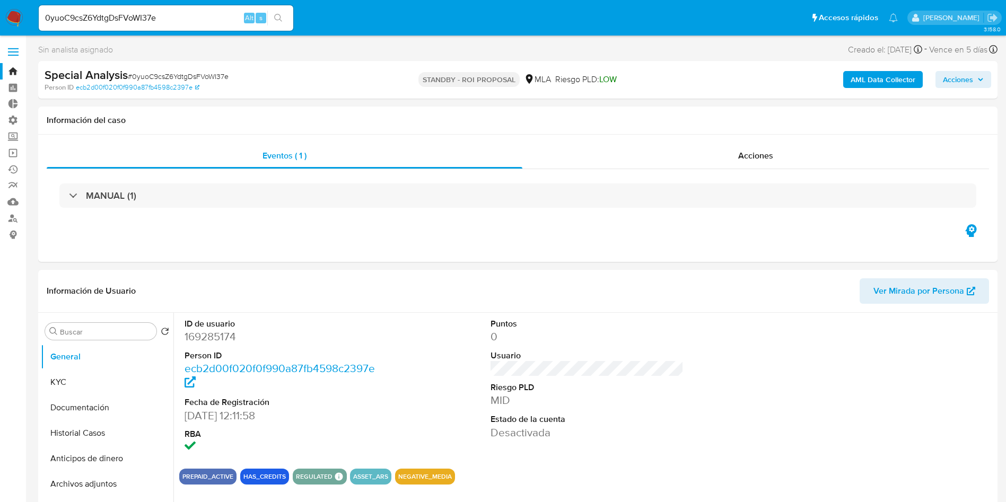
click at [228, 23] on input "0yuoC9csZ6YdtgDsFVoWI37e" at bounding box center [166, 18] width 255 height 14
paste input "JAV3w5pX5lhb3ETXdhf5kGI8"
type input "JAV3w5pX5lhb3ETXdhf5kGI8"
click at [277, 14] on icon "search-icon" at bounding box center [278, 18] width 8 height 8
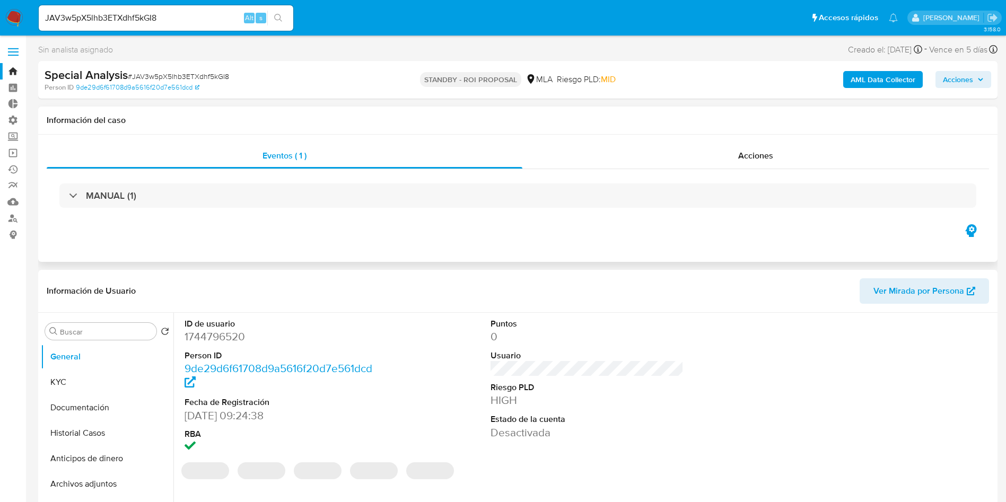
select select "10"
click at [757, 163] on div "Acciones" at bounding box center [755, 155] width 467 height 25
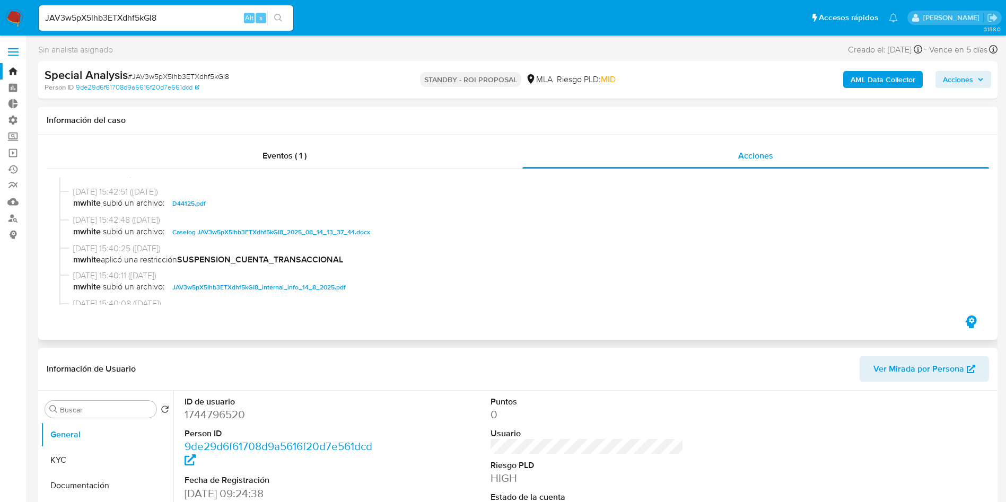
scroll to position [80, 0]
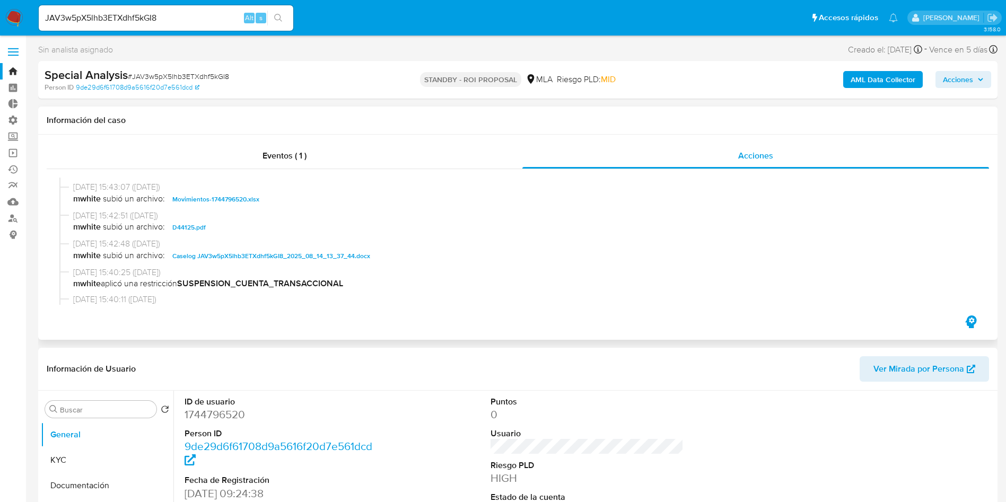
click at [224, 204] on span "Movimientos-1744796520.xlsx" at bounding box center [215, 199] width 87 height 13
click at [260, 260] on span "Caselog JAV3w5pX5lhb3ETXdhf5kGI8_2025_08_14_13_37_44.docx" at bounding box center [271, 256] width 198 height 13
click at [678, 410] on dd "0" at bounding box center [588, 414] width 194 height 15
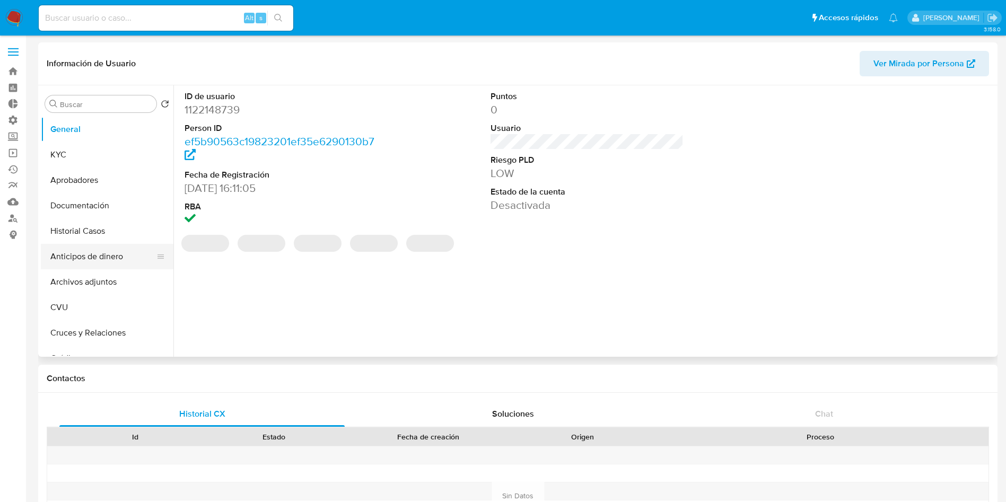
click at [78, 249] on button "Anticipos de dinero" at bounding box center [103, 256] width 124 height 25
select select "10"
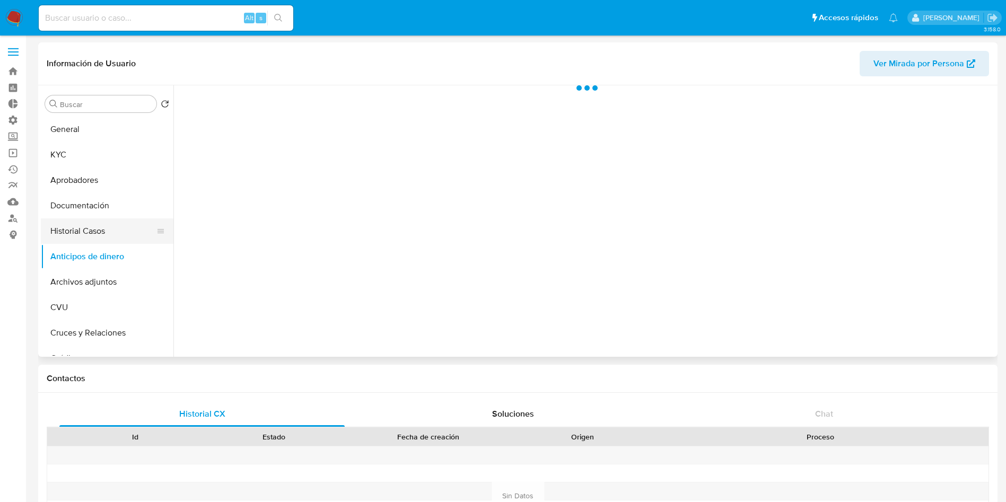
click at [80, 236] on button "Historial Casos" at bounding box center [103, 231] width 124 height 25
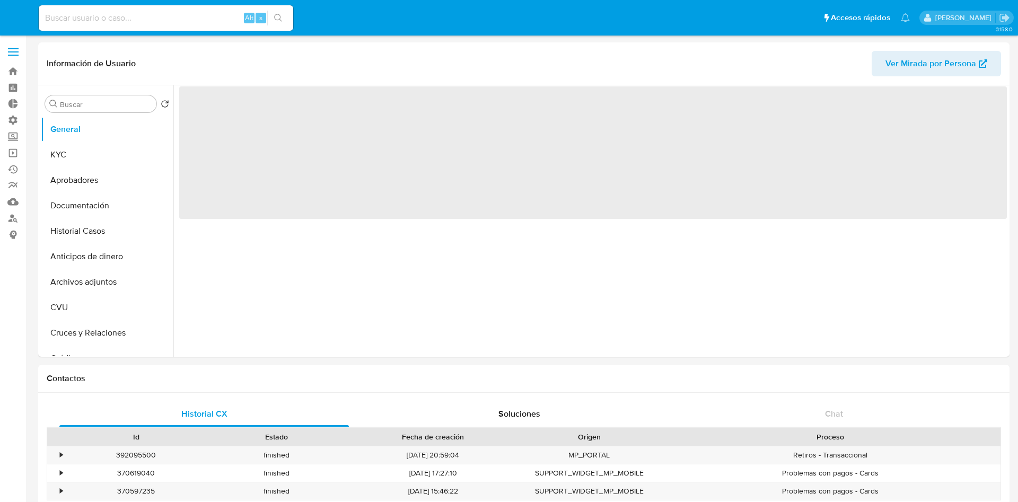
select select "10"
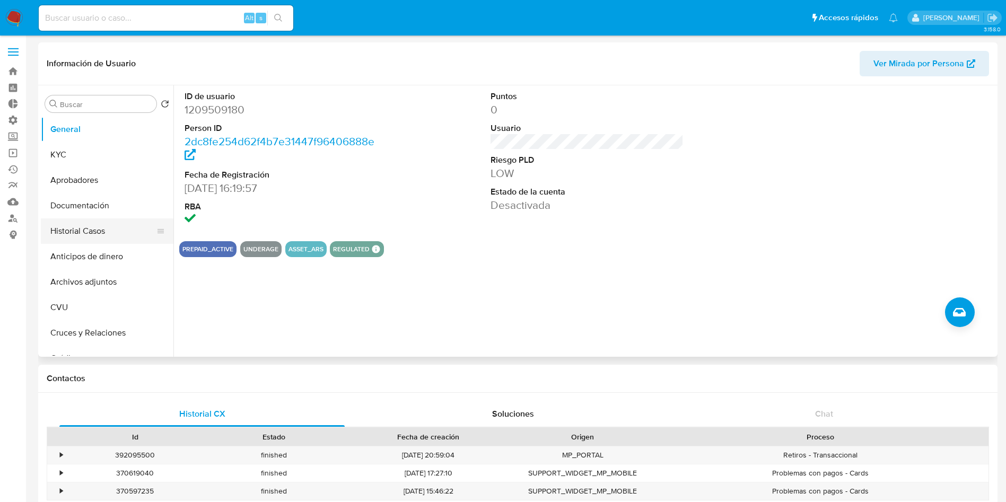
click at [92, 228] on button "Historial Casos" at bounding box center [103, 231] width 124 height 25
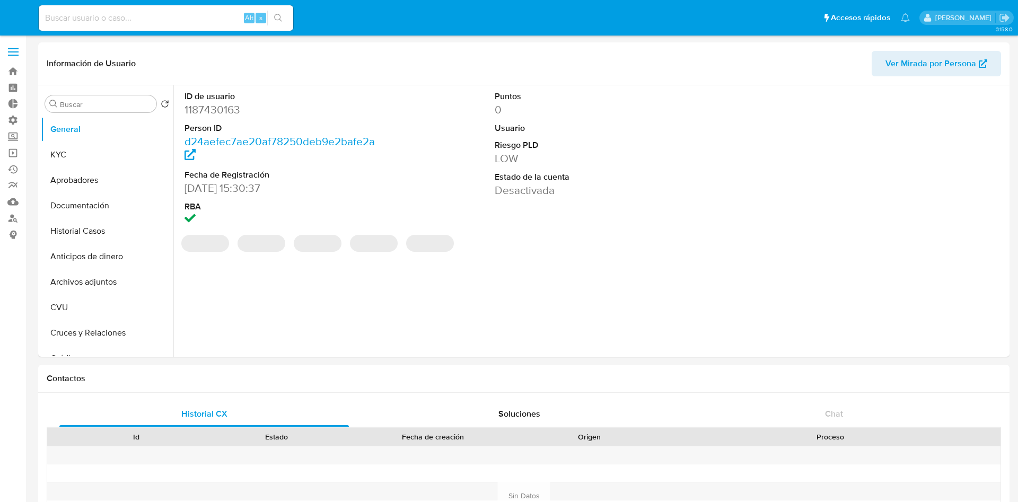
select select "10"
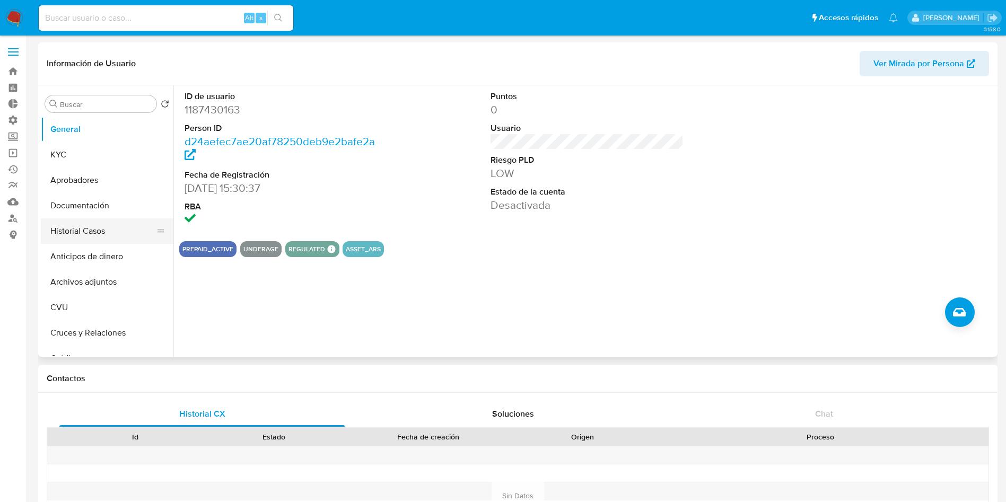
click at [85, 226] on button "Historial Casos" at bounding box center [103, 231] width 124 height 25
